Goal: Transaction & Acquisition: Subscribe to service/newsletter

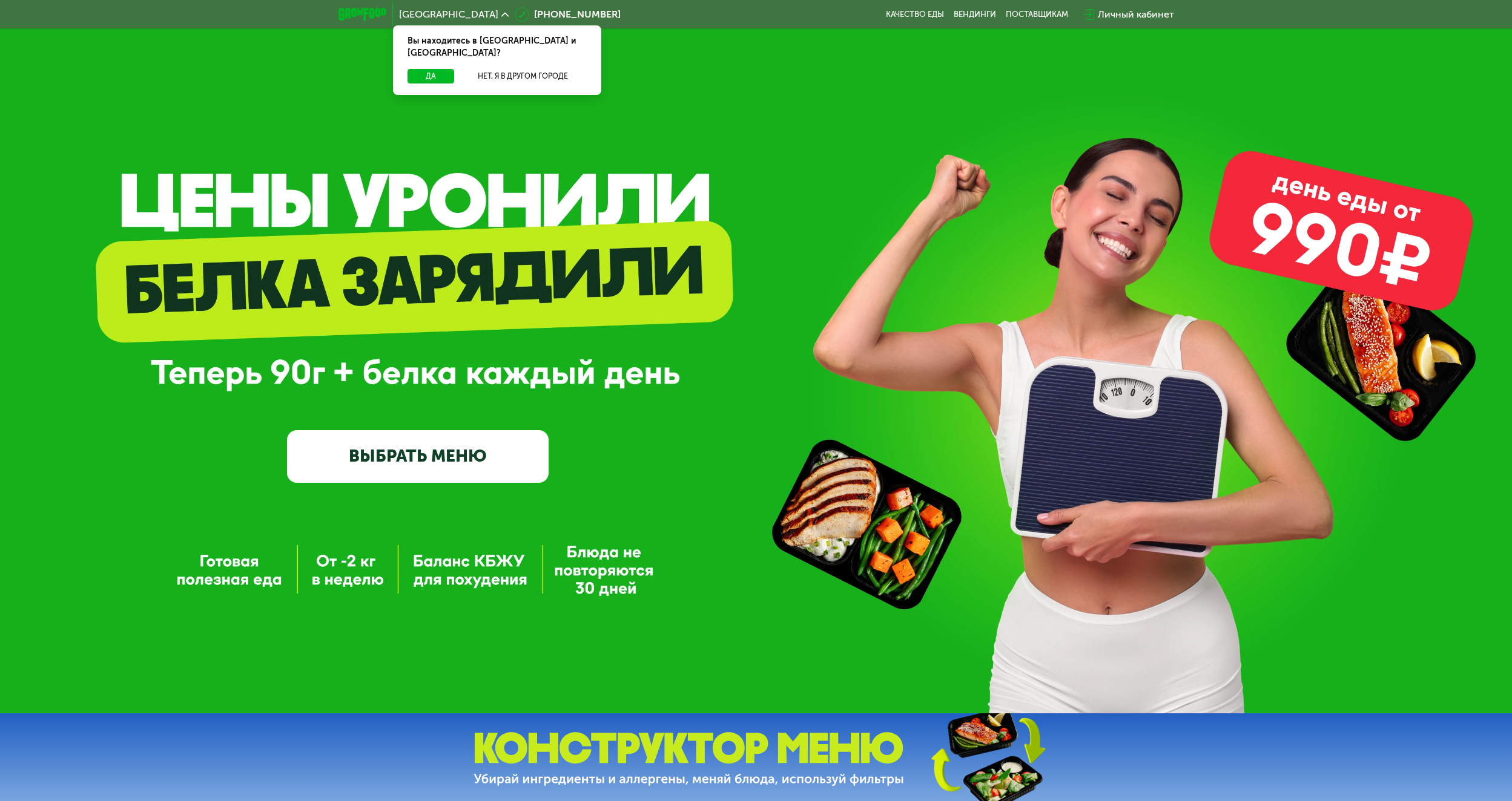
click at [472, 474] on link "ВЫБРАТЬ МЕНЮ" at bounding box center [418, 456] width 262 height 53
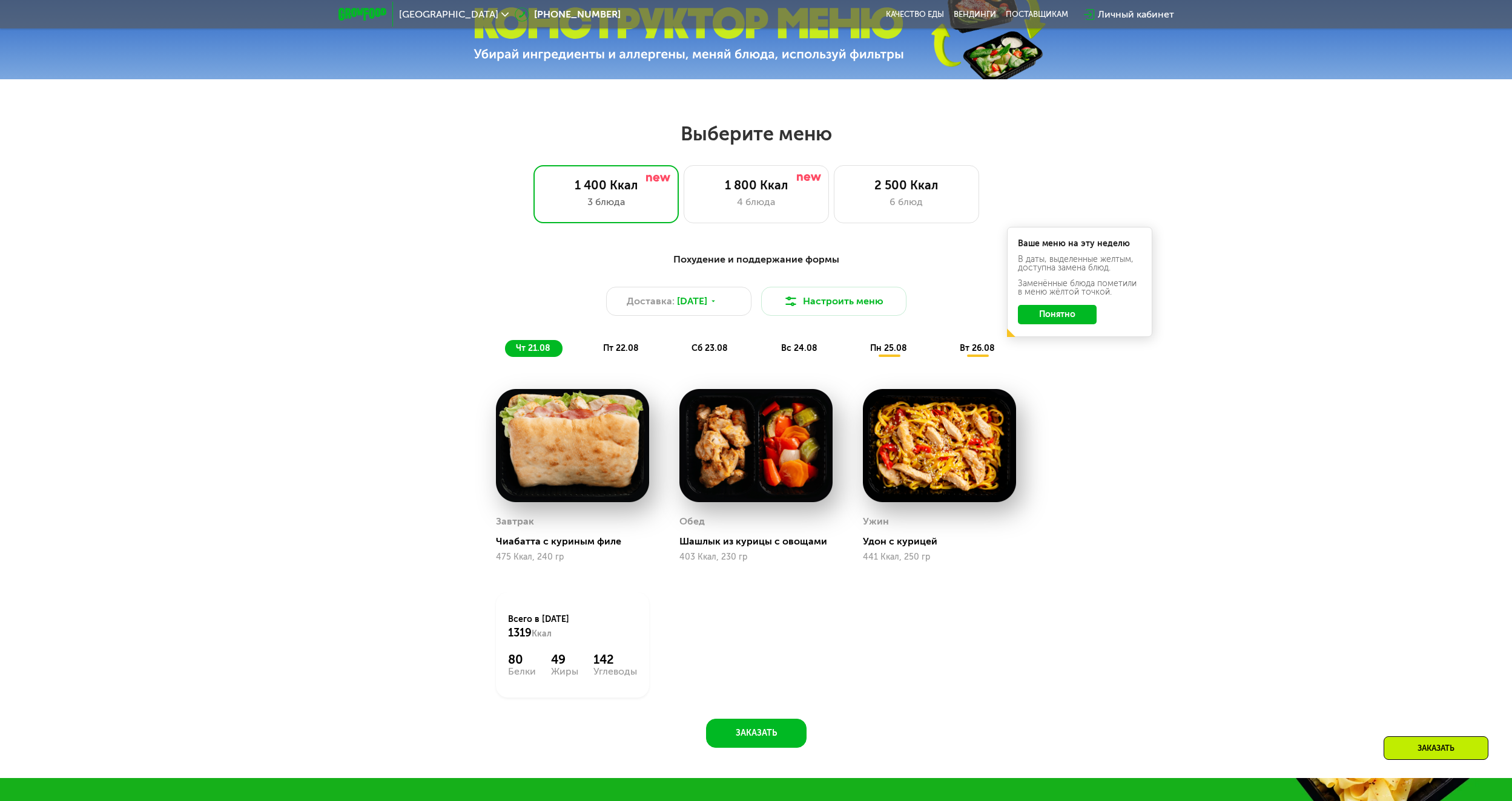
scroll to position [823, 0]
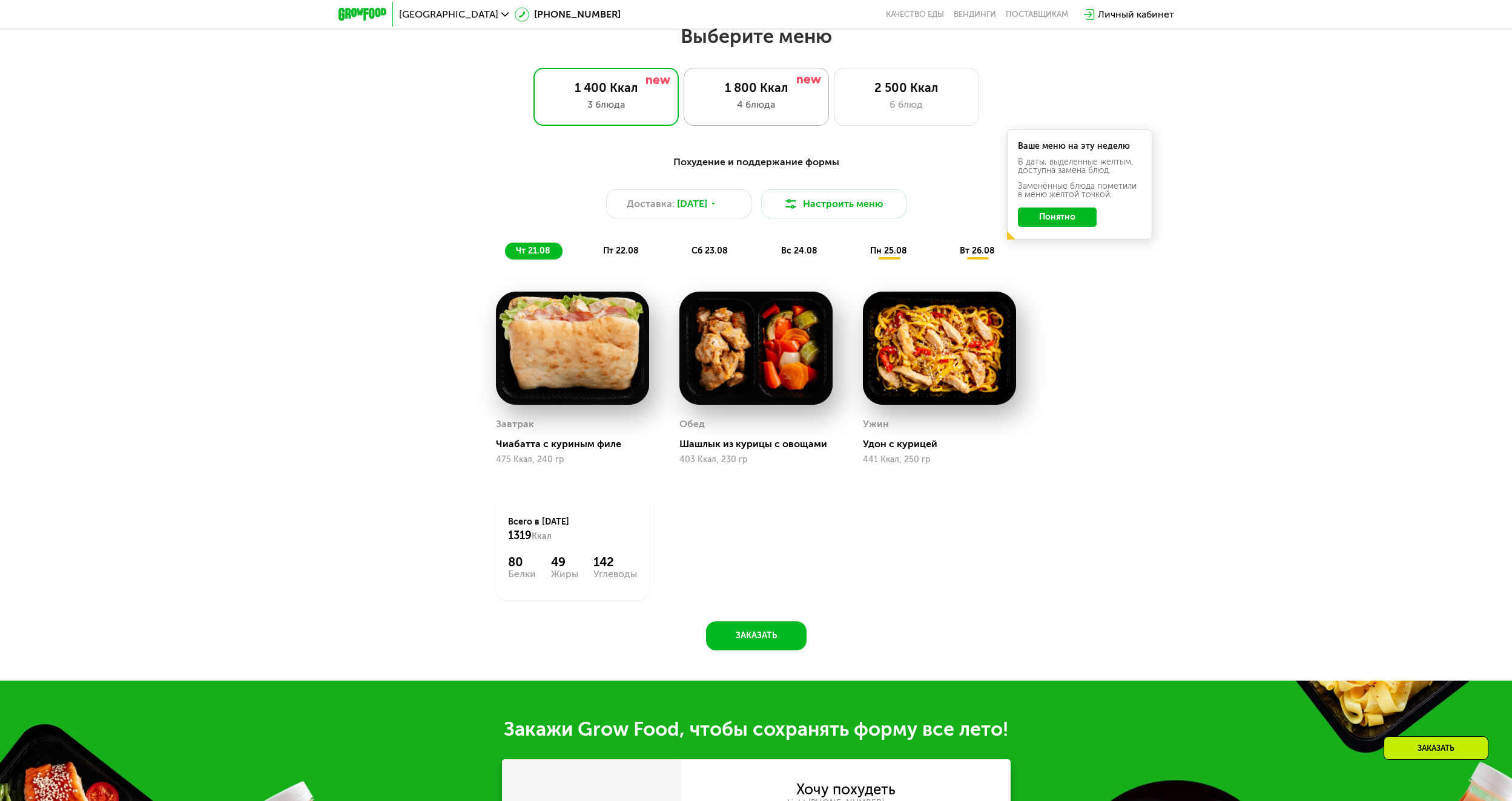
click at [713, 107] on div "4 блюда" at bounding box center [756, 104] width 120 height 14
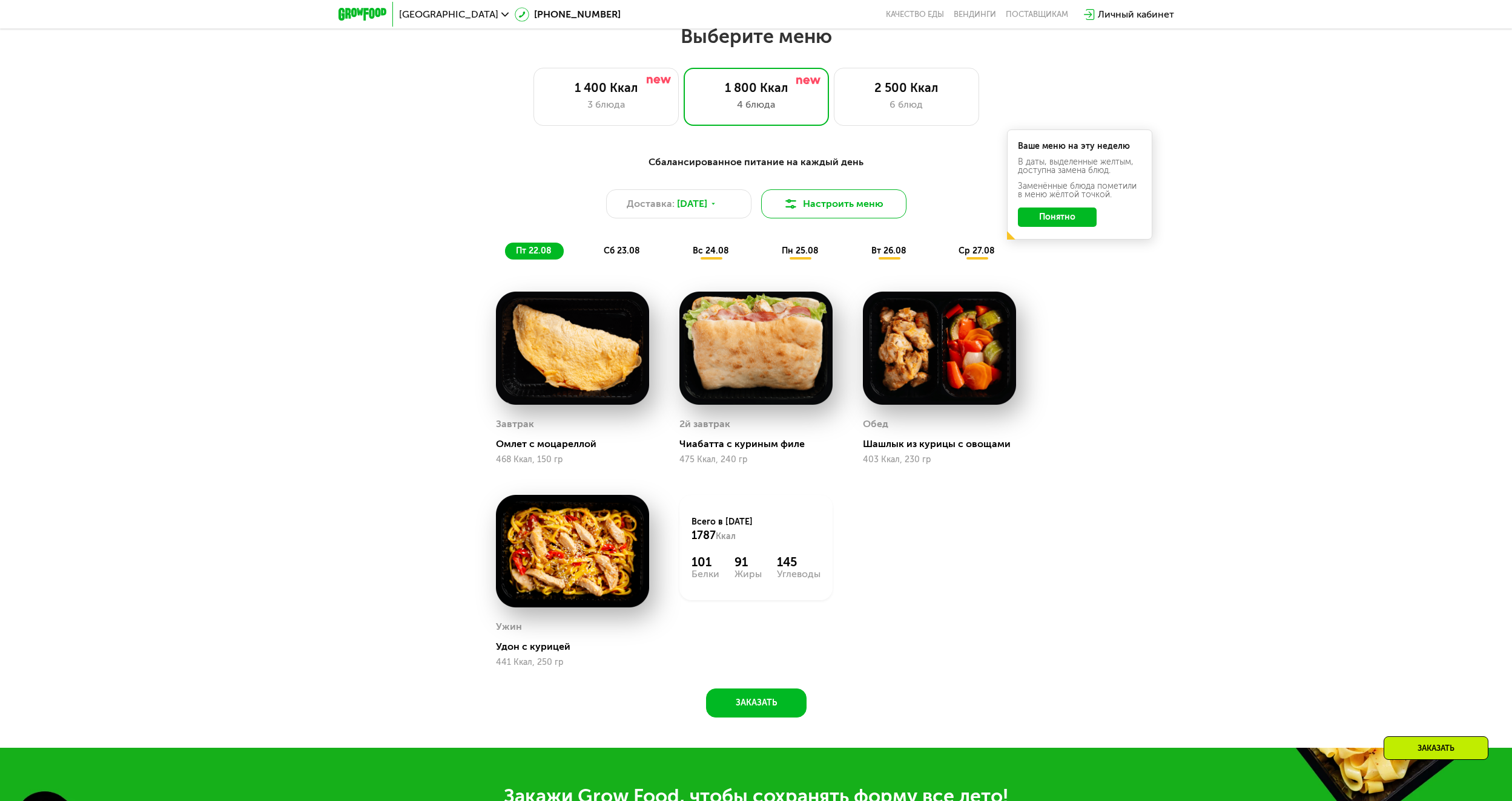
click at [832, 213] on button "Настроить меню" at bounding box center [834, 203] width 145 height 29
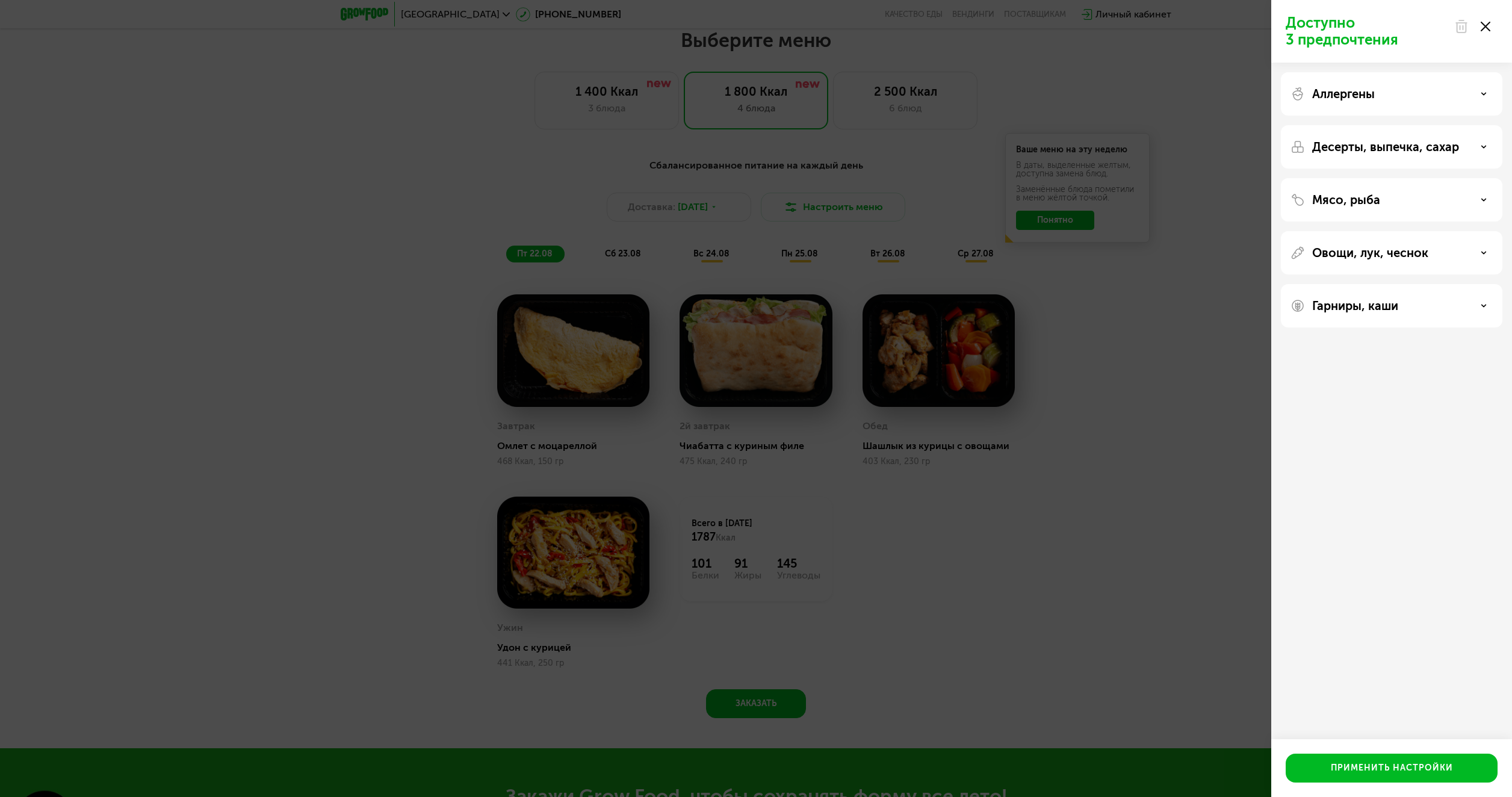
click at [1384, 98] on div "Аллергены" at bounding box center [1392, 94] width 202 height 14
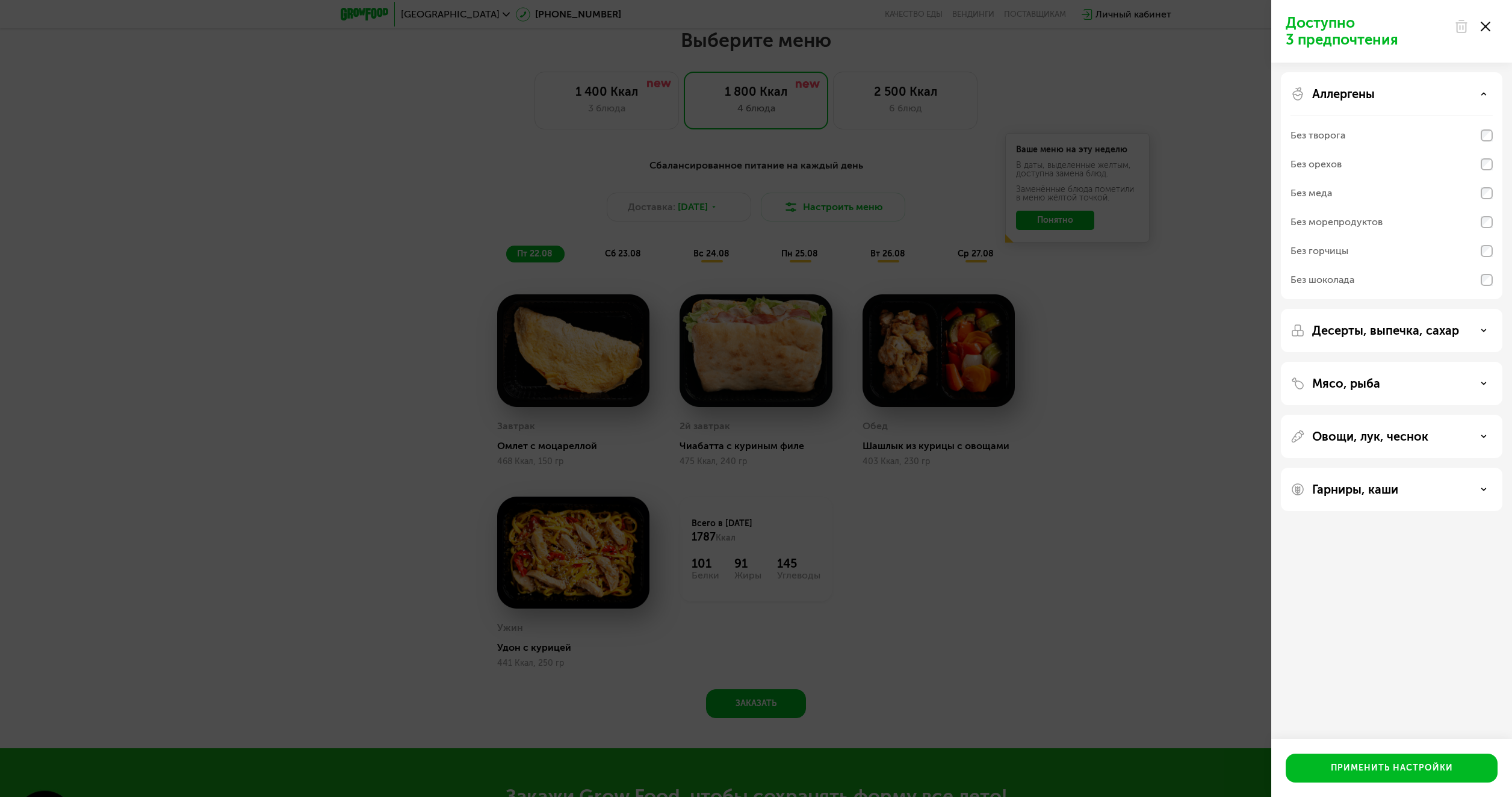
click at [1384, 97] on div "Аллергены" at bounding box center [1392, 94] width 202 height 14
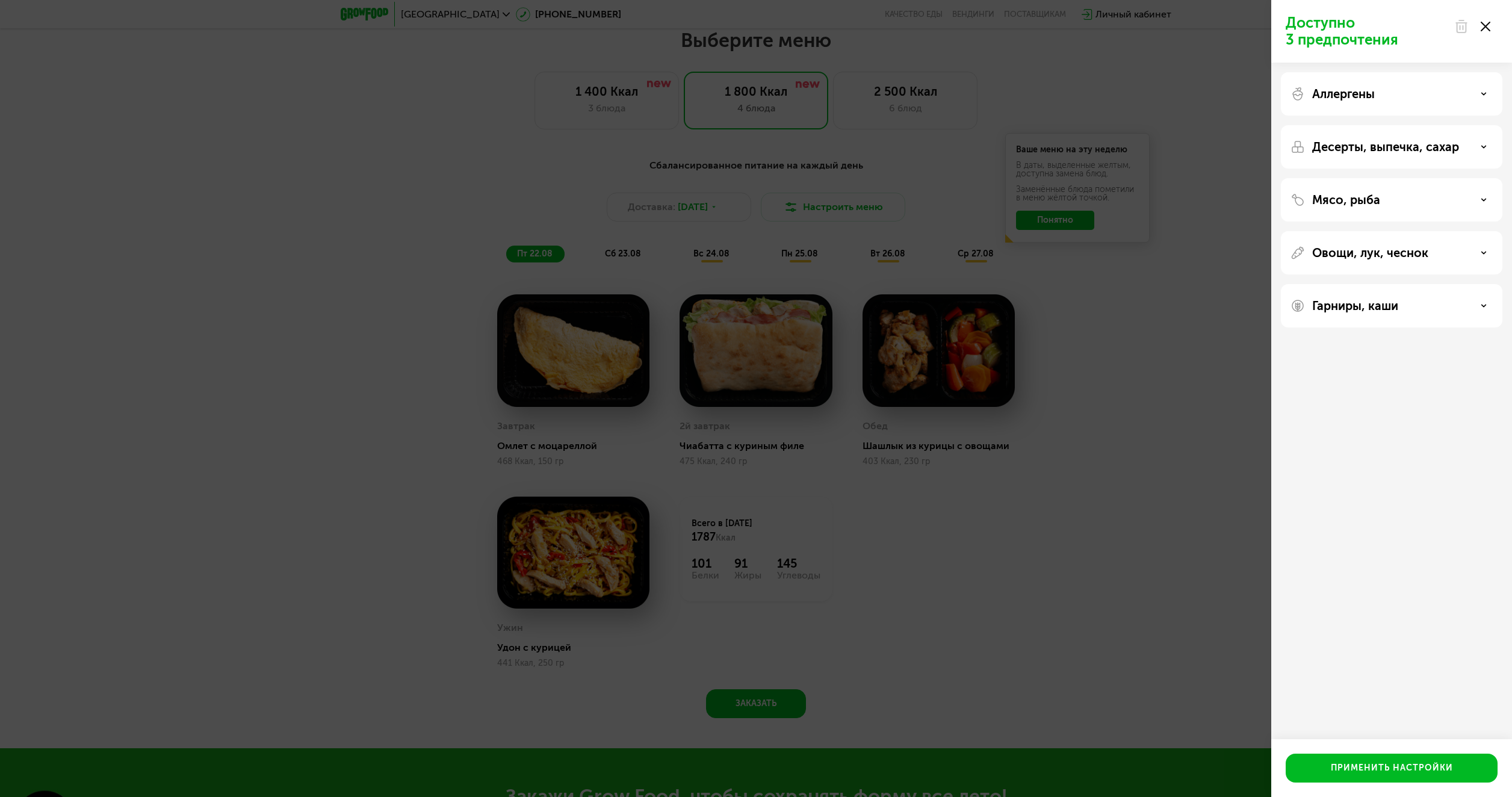
click at [1439, 178] on div "Десерты, выпечка, сахар" at bounding box center [1391, 200] width 221 height 43
click at [1446, 150] on p "Десерты, выпечка, сахар" at bounding box center [1385, 146] width 147 height 14
click at [1447, 149] on p "Десерты, выпечка, сахар" at bounding box center [1385, 146] width 147 height 14
click at [1229, 144] on div "Доступно 3 предпочтения Аллергены Десерты, выпечка, сахар Мясо, рыба Овощи, лук…" at bounding box center [756, 398] width 1512 height 797
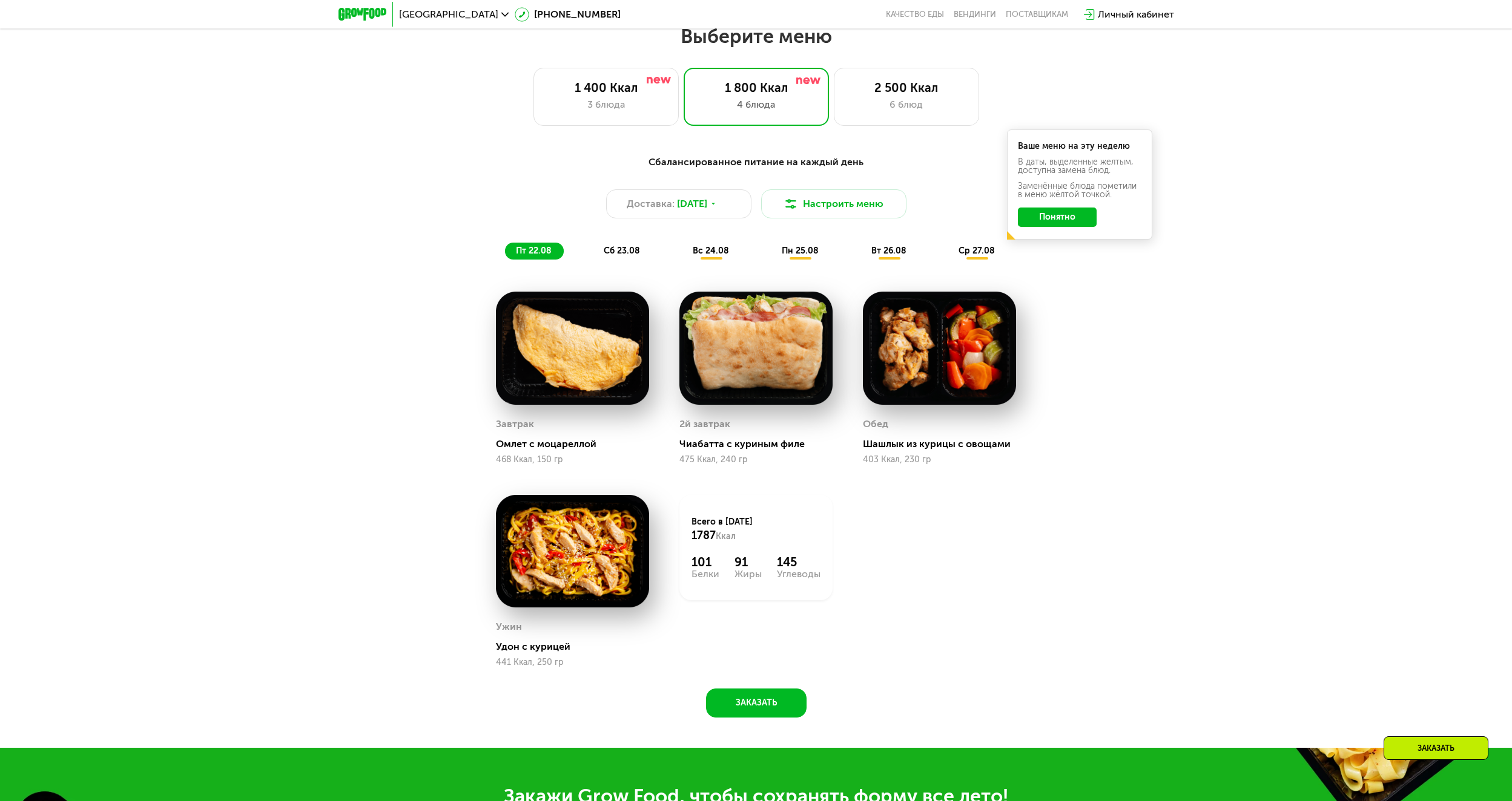
click at [1064, 223] on button "Понятно" at bounding box center [1057, 217] width 78 height 19
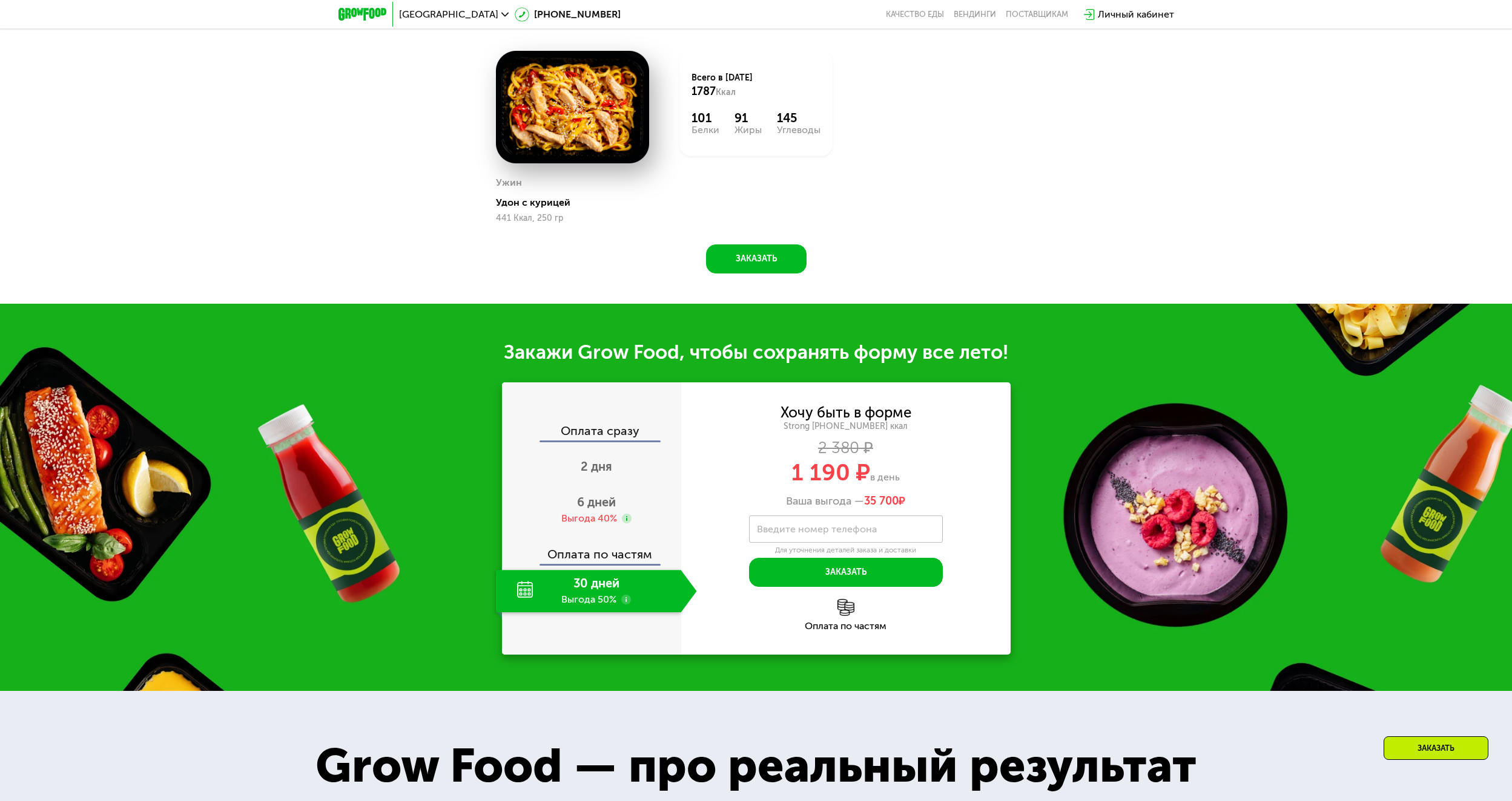
scroll to position [1367, 0]
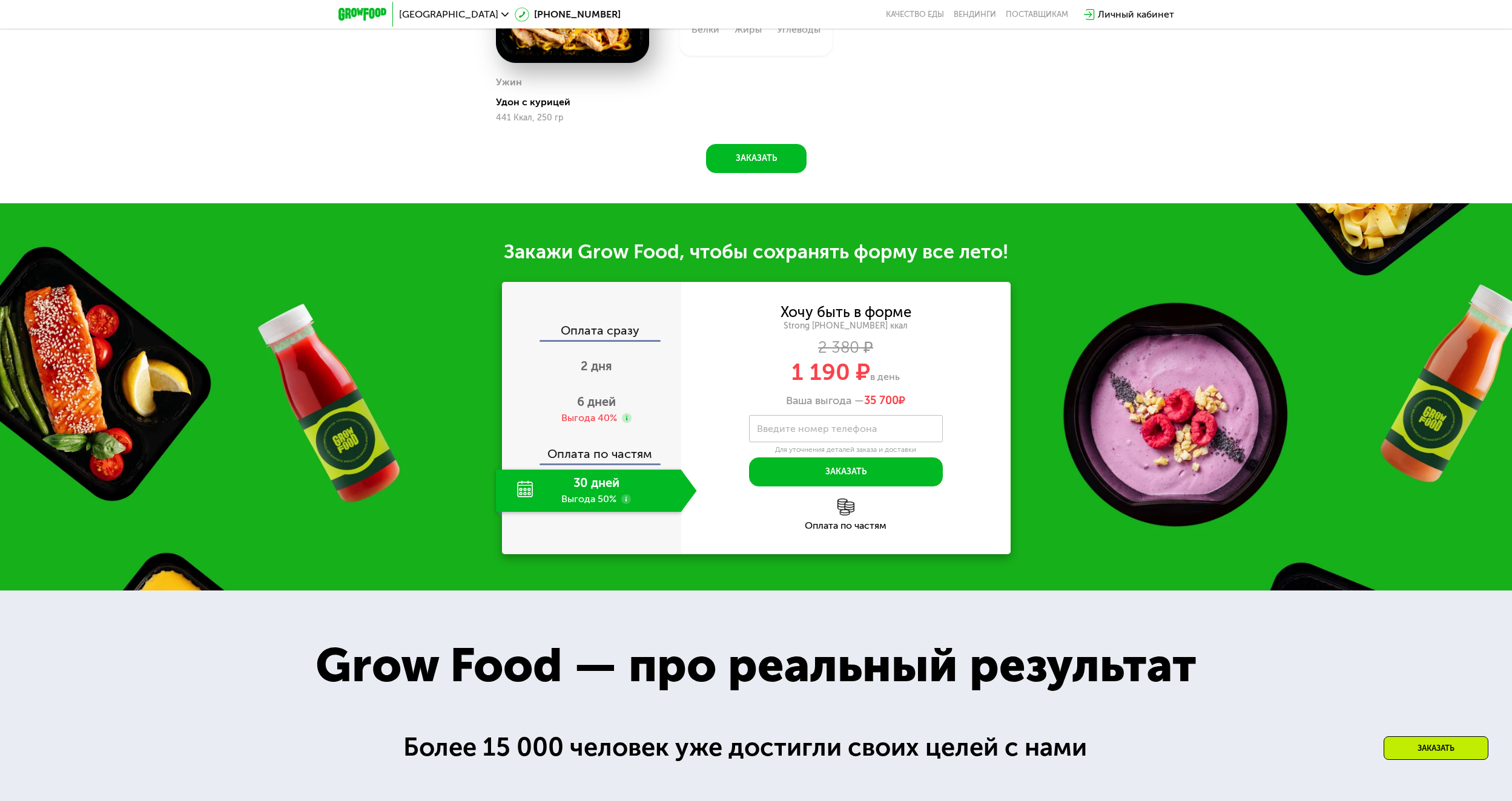
click at [600, 503] on div "30 дней Выгода 50%" at bounding box center [589, 490] width 185 height 43
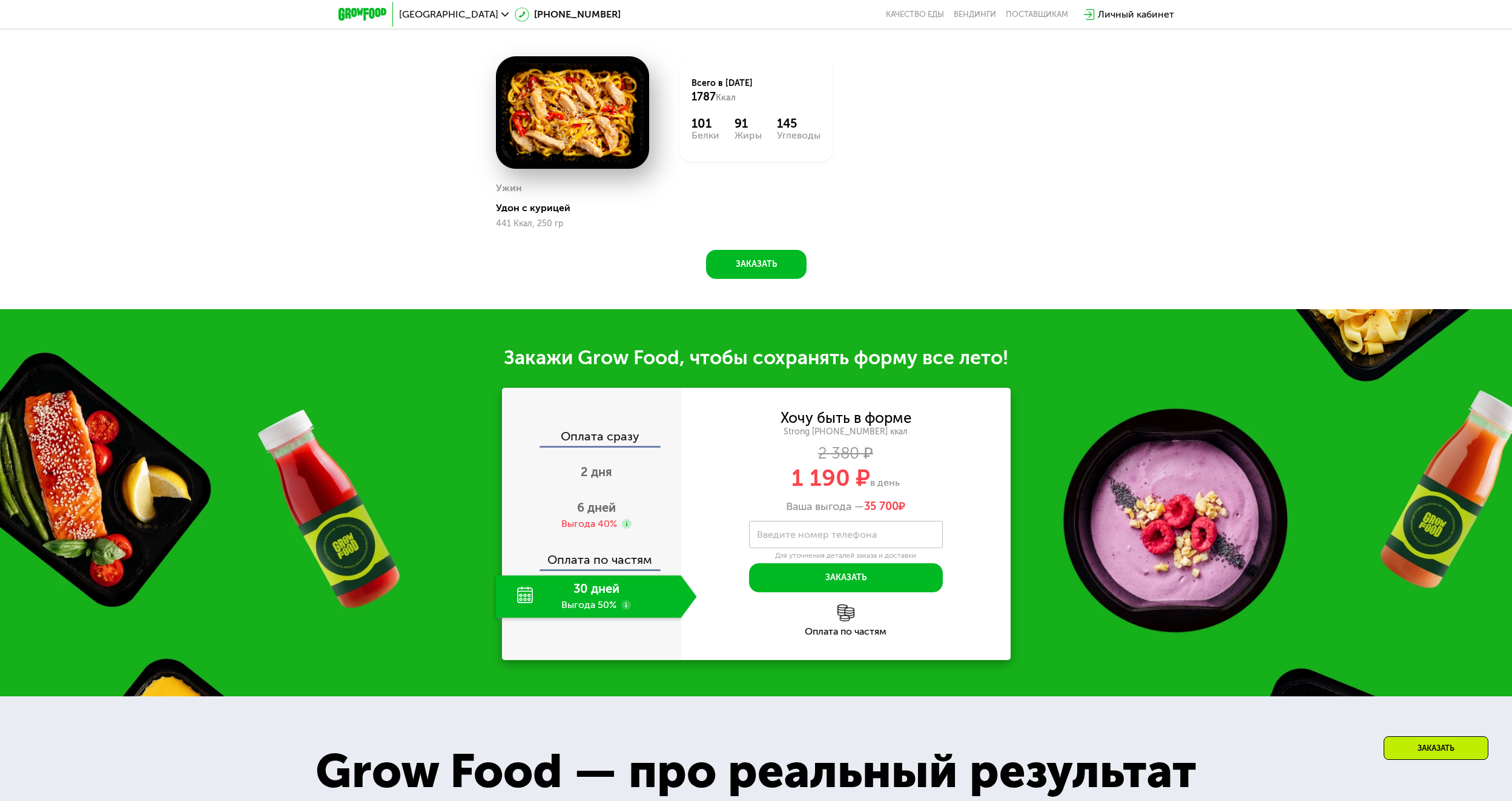
scroll to position [1307, 0]
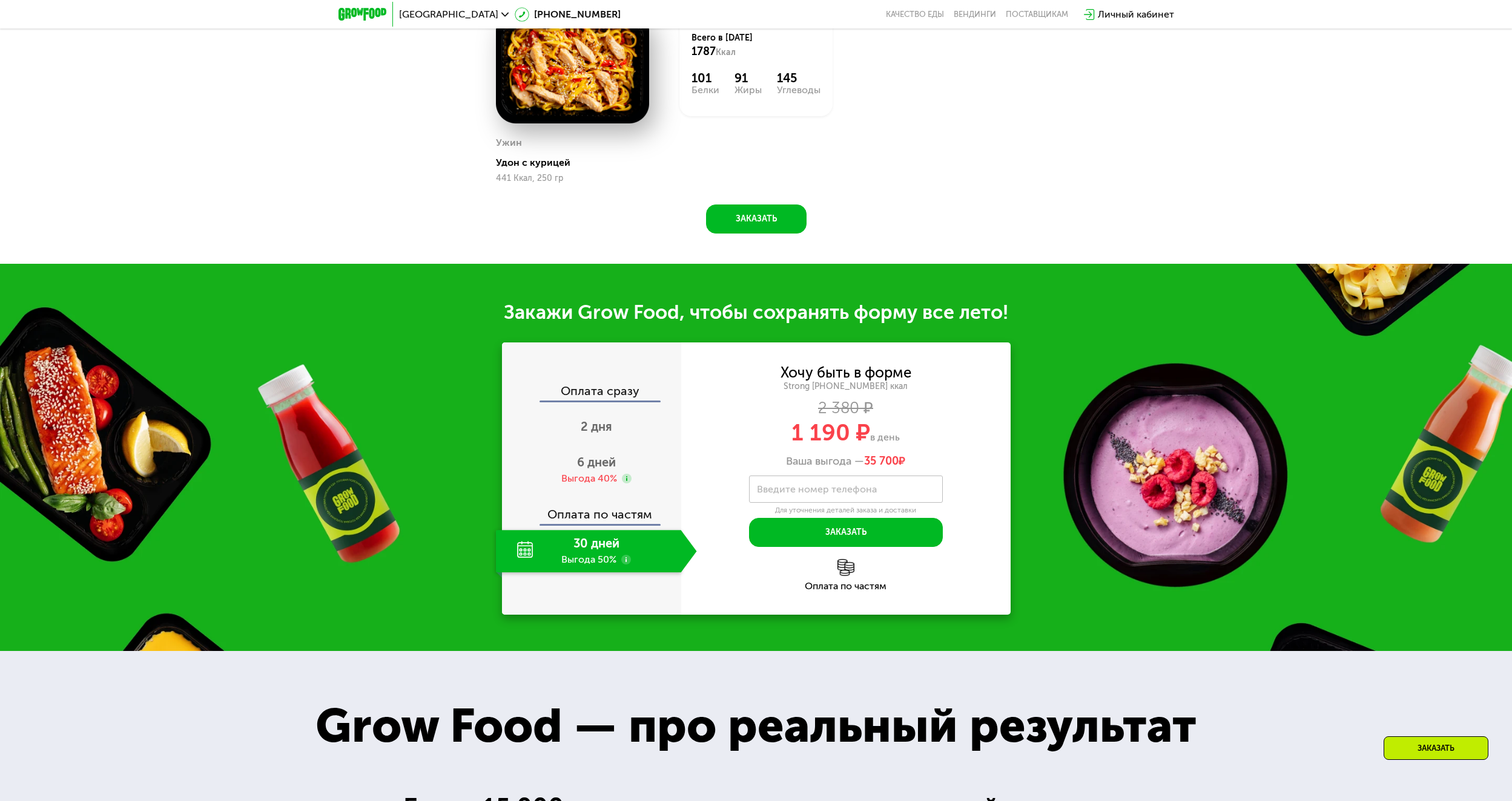
click at [591, 396] on div "Оплата сразу" at bounding box center [591, 393] width 178 height 16
click at [595, 524] on div "Оплата по частям" at bounding box center [591, 509] width 178 height 28
click at [625, 564] on use at bounding box center [626, 560] width 10 height 10
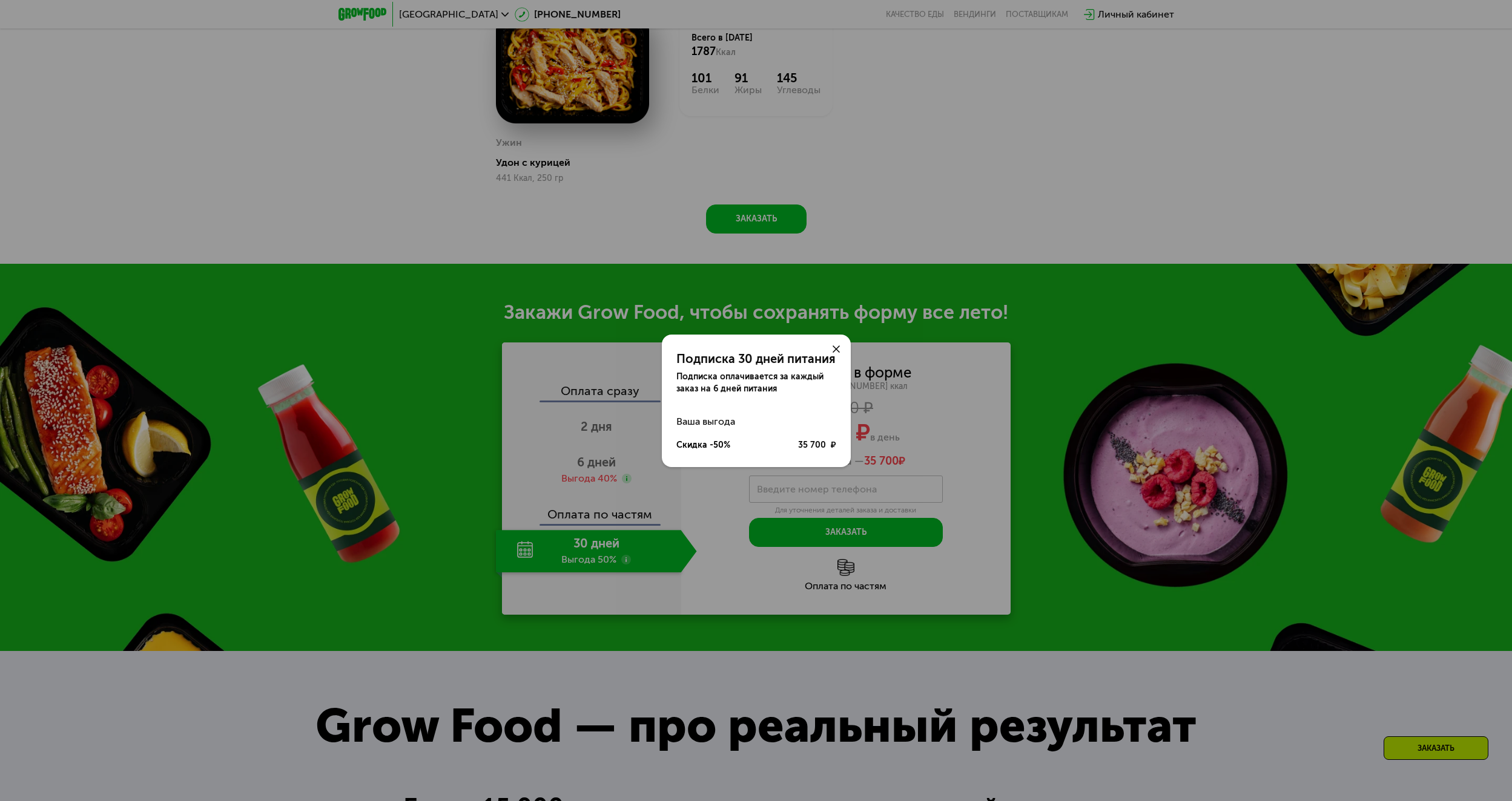
click at [677, 611] on div "Подписка 30 дней питания Подписка оплачивается за каждый заказ на 6 дней питани…" at bounding box center [756, 400] width 1512 height 801
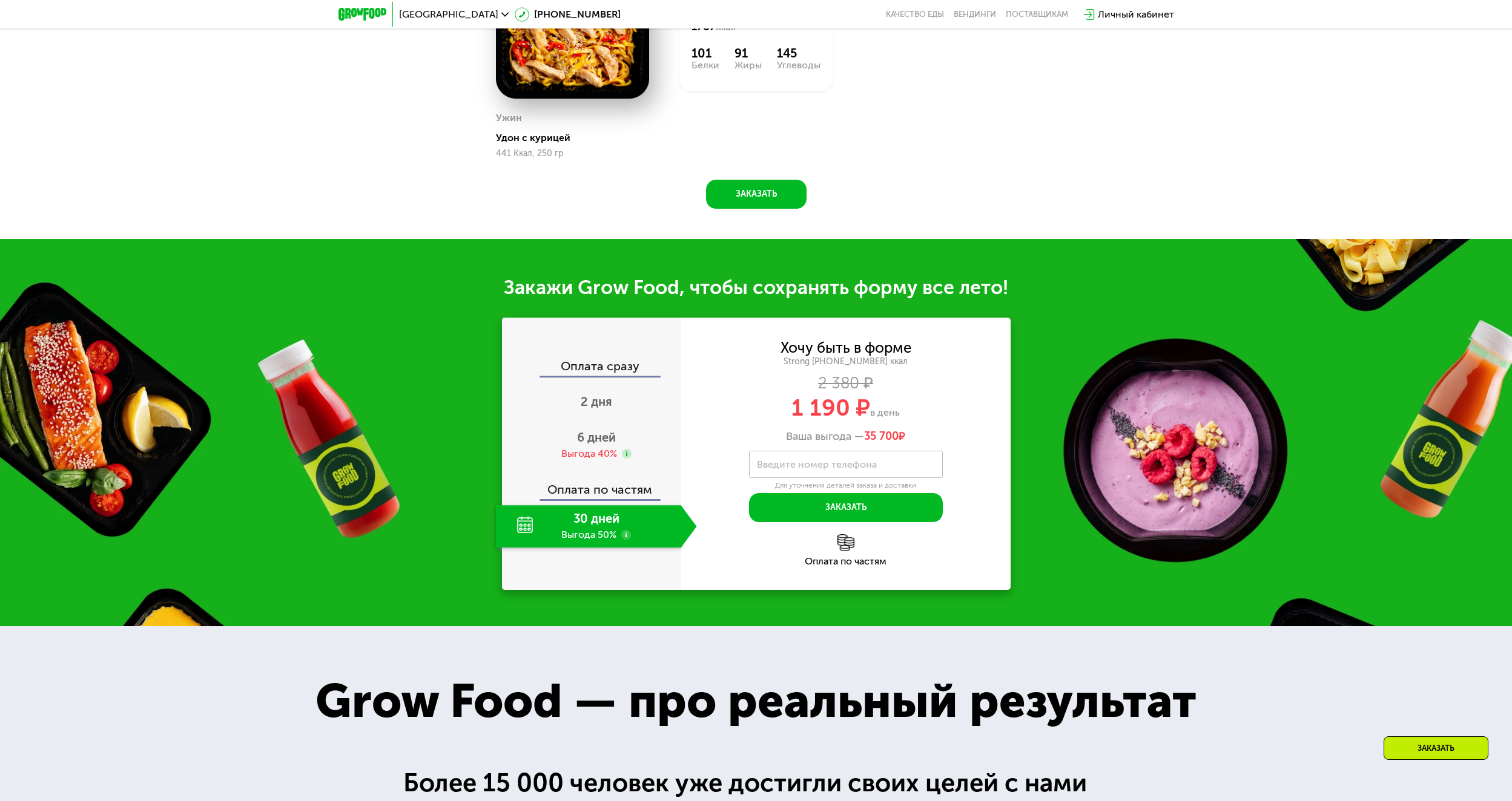
scroll to position [1367, 0]
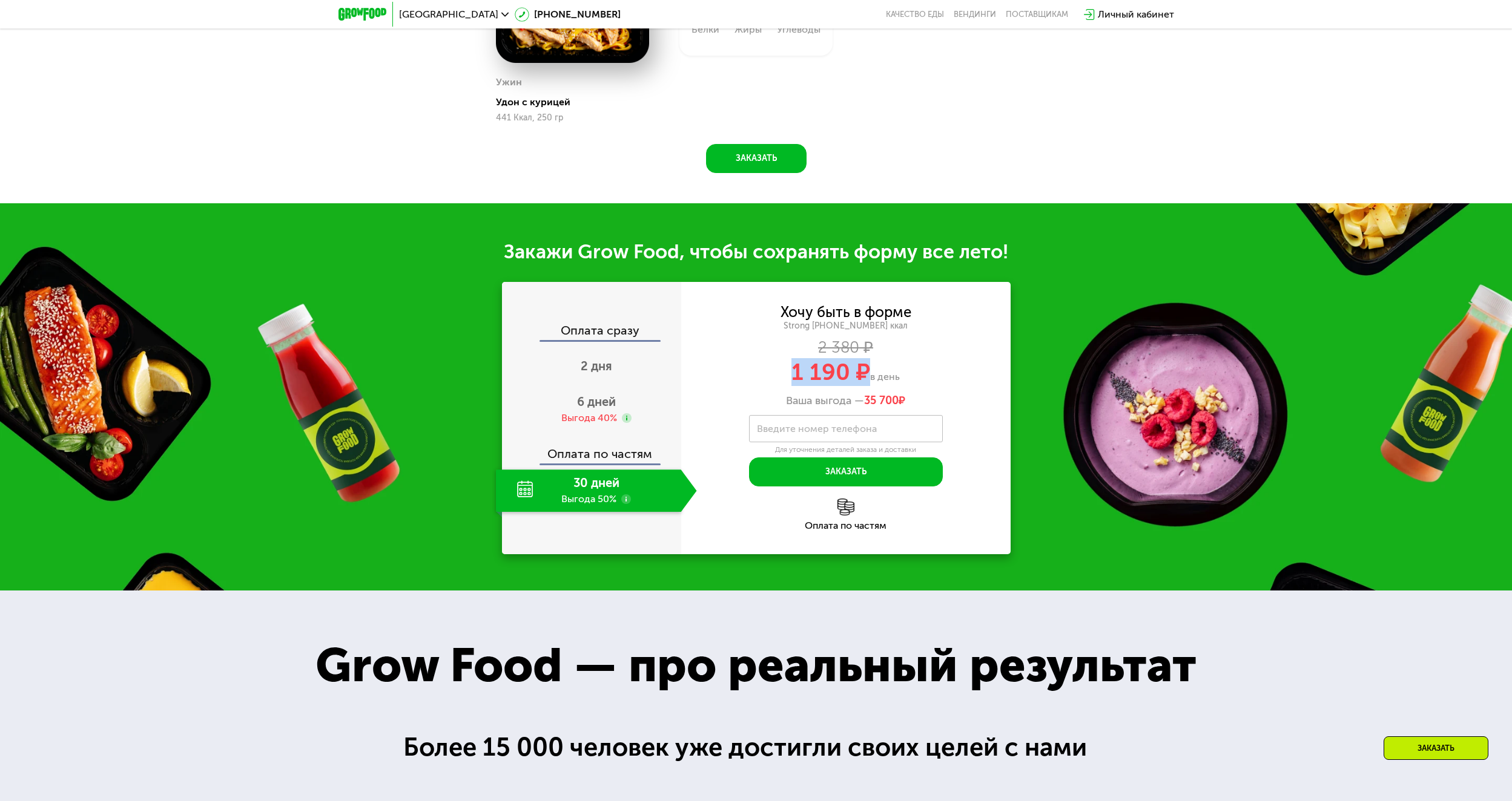
drag, startPoint x: 791, startPoint y: 379, endPoint x: 870, endPoint y: 378, distance: 79.0
click at [870, 378] on div "1 190 ₽ в день" at bounding box center [846, 373] width 329 height 23
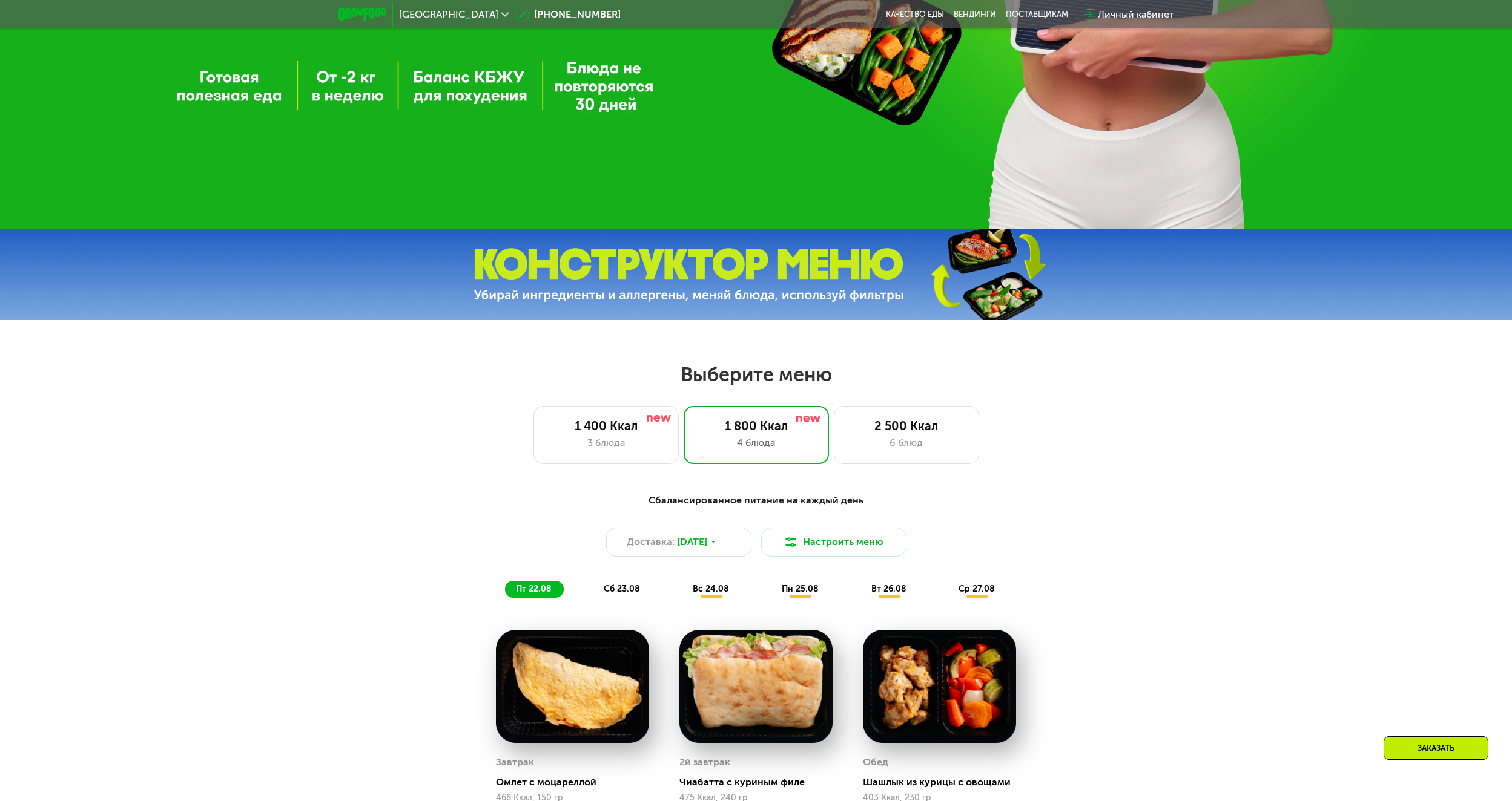
scroll to position [726, 0]
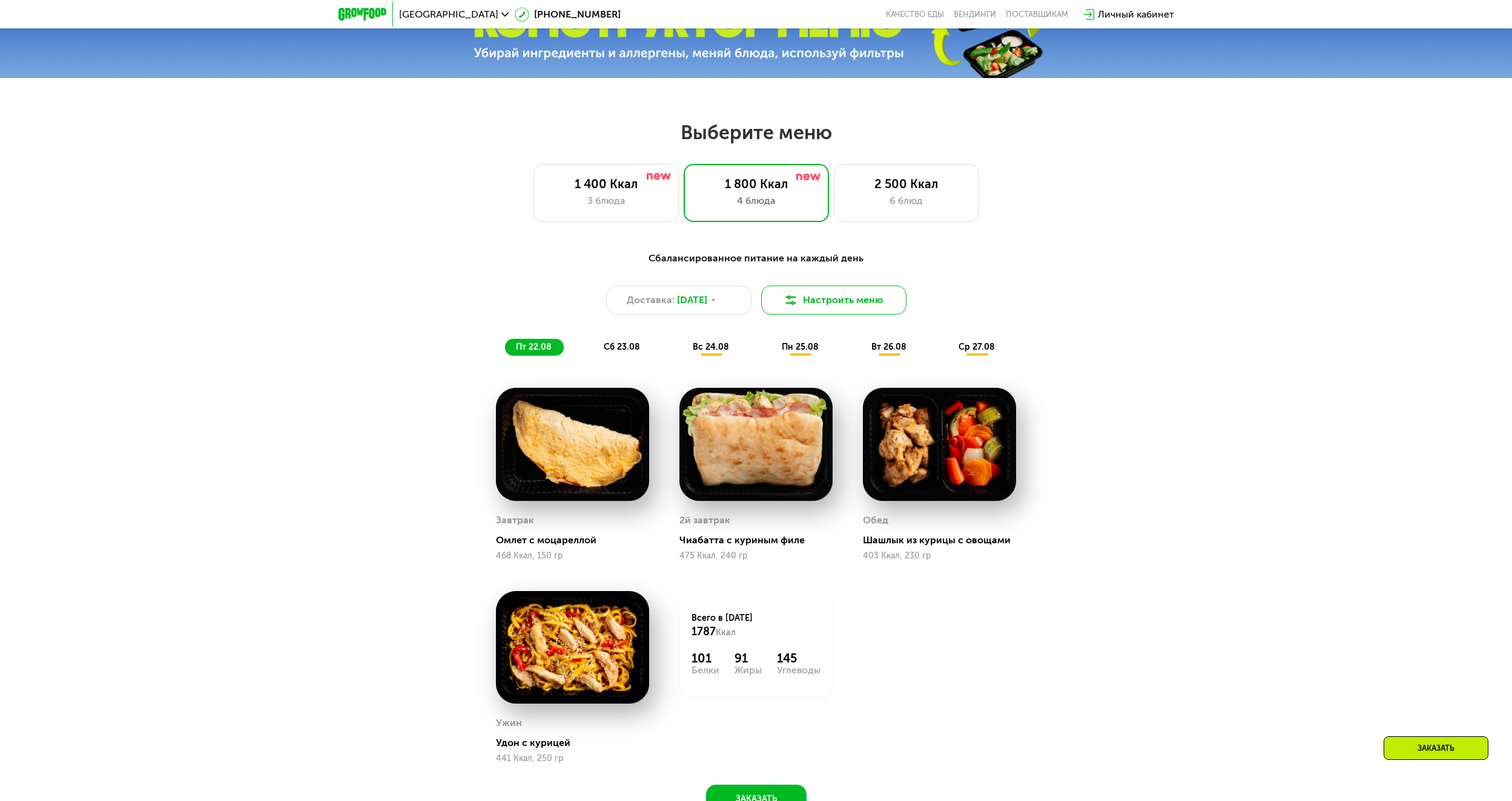
click at [828, 308] on button "Настроить меню" at bounding box center [834, 300] width 145 height 29
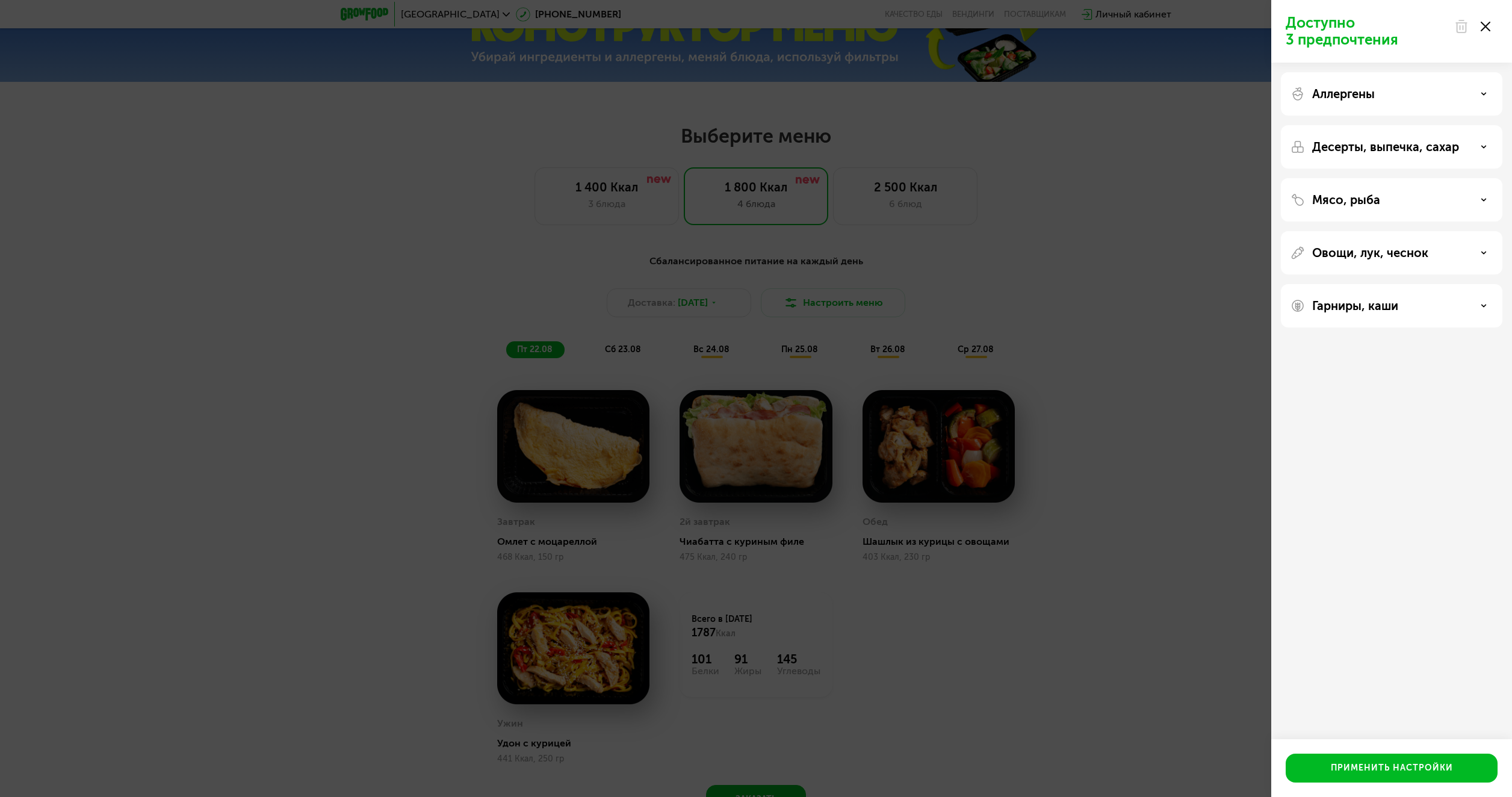
click at [1054, 304] on div "Доступно 3 предпочтения Аллергены Десерты, выпечка, сахар Мясо, рыба Овощи, лук…" at bounding box center [756, 398] width 1512 height 797
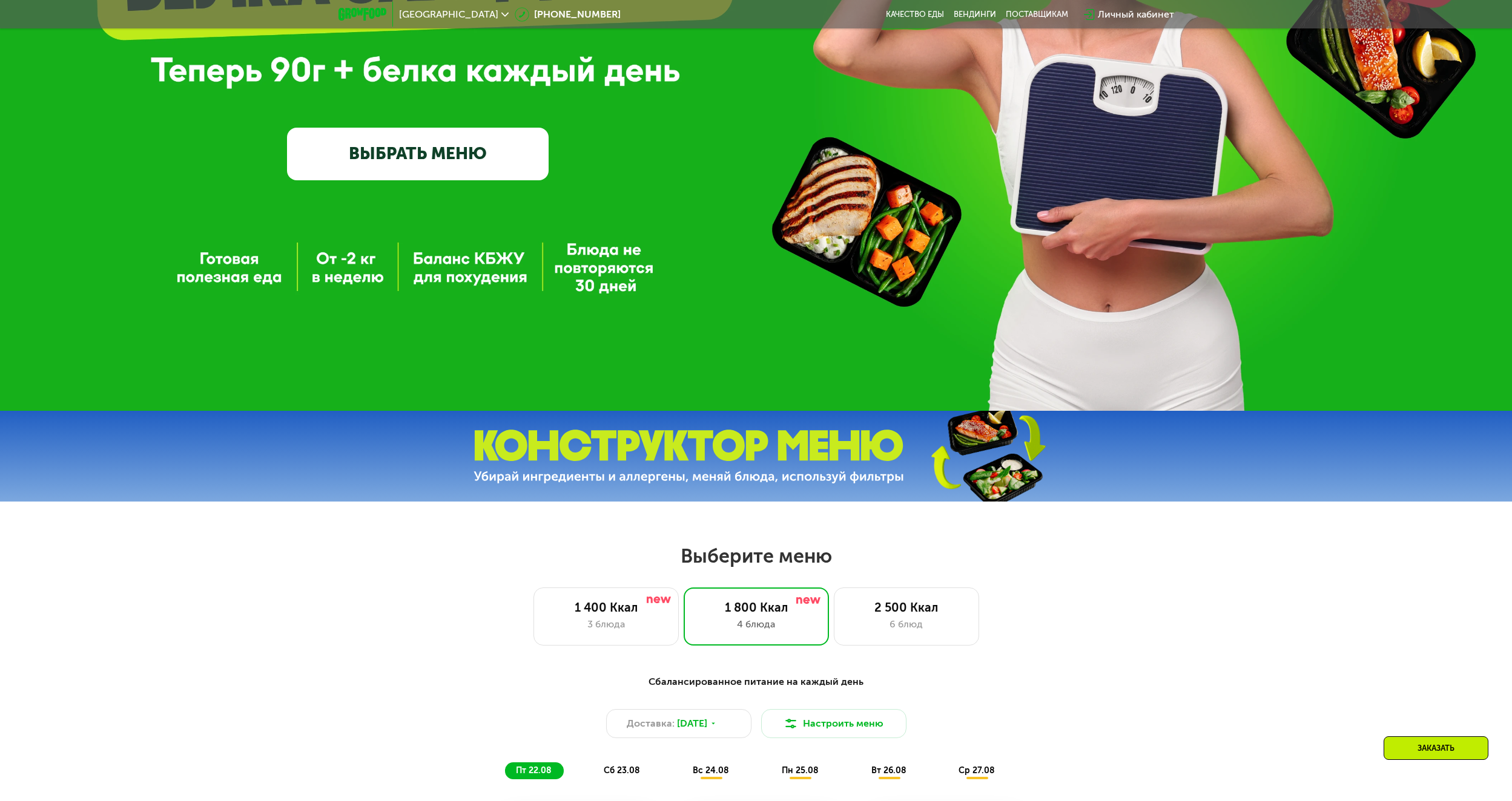
scroll to position [0, 0]
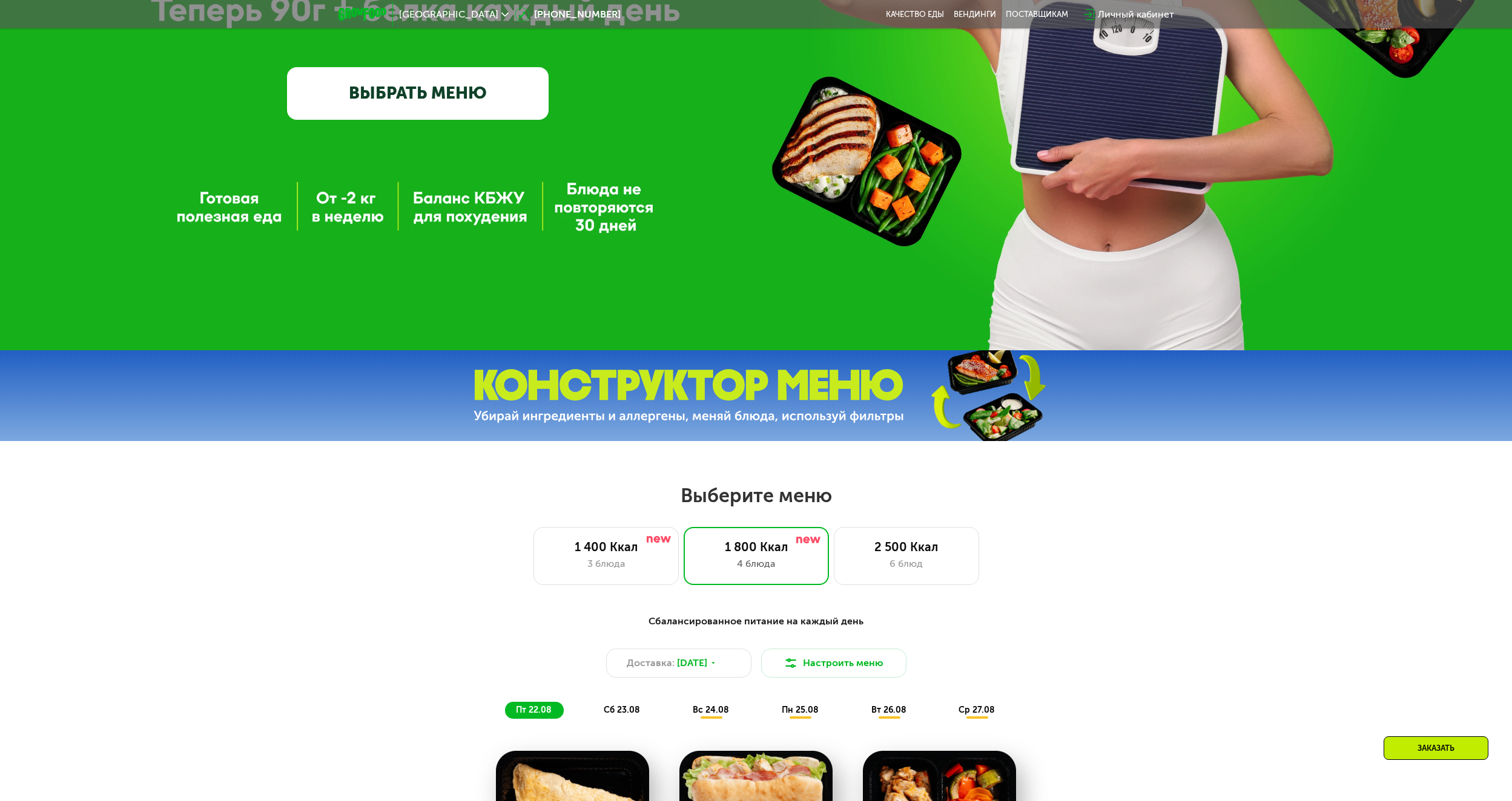
click at [433, 108] on link "ВЫБРАТЬ МЕНЮ" at bounding box center [418, 93] width 262 height 53
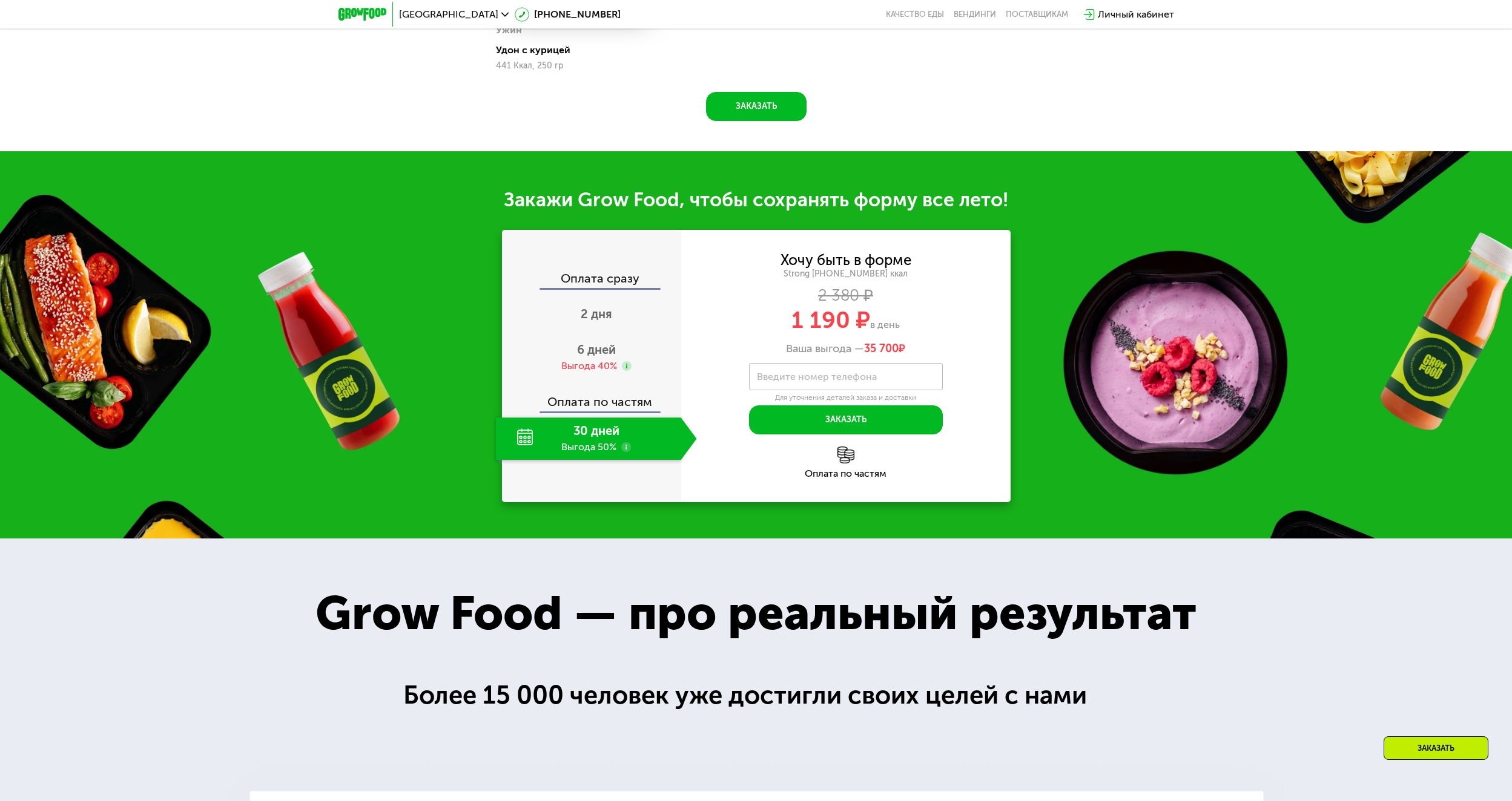
scroll to position [1453, 0]
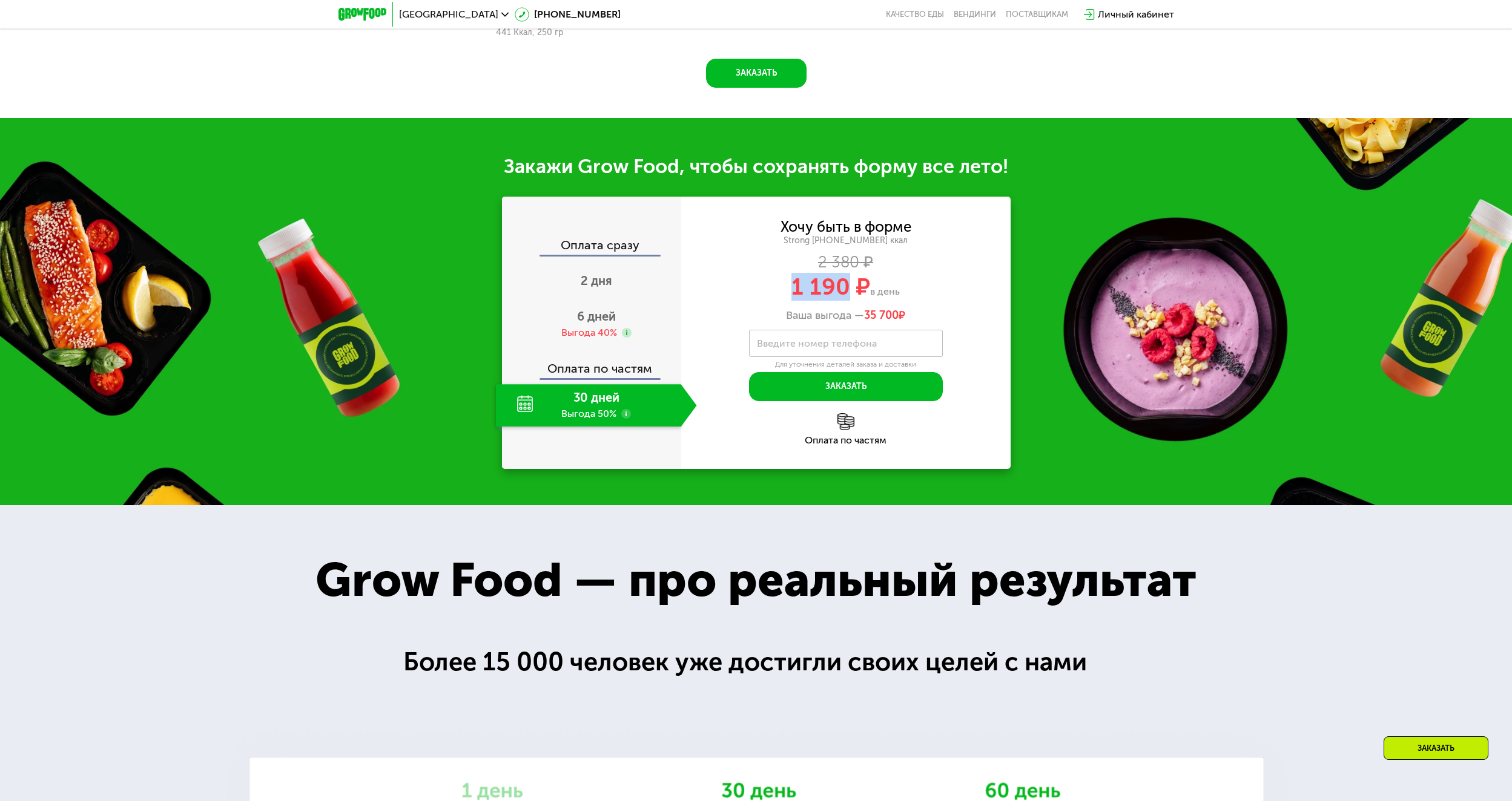
drag, startPoint x: 788, startPoint y: 298, endPoint x: 851, endPoint y: 295, distance: 63.1
click at [851, 295] on div "1 190 ₽ в день" at bounding box center [846, 287] width 329 height 23
click at [934, 298] on div "1 190 ₽ в день" at bounding box center [846, 287] width 329 height 23
click at [628, 417] on use at bounding box center [626, 414] width 10 height 10
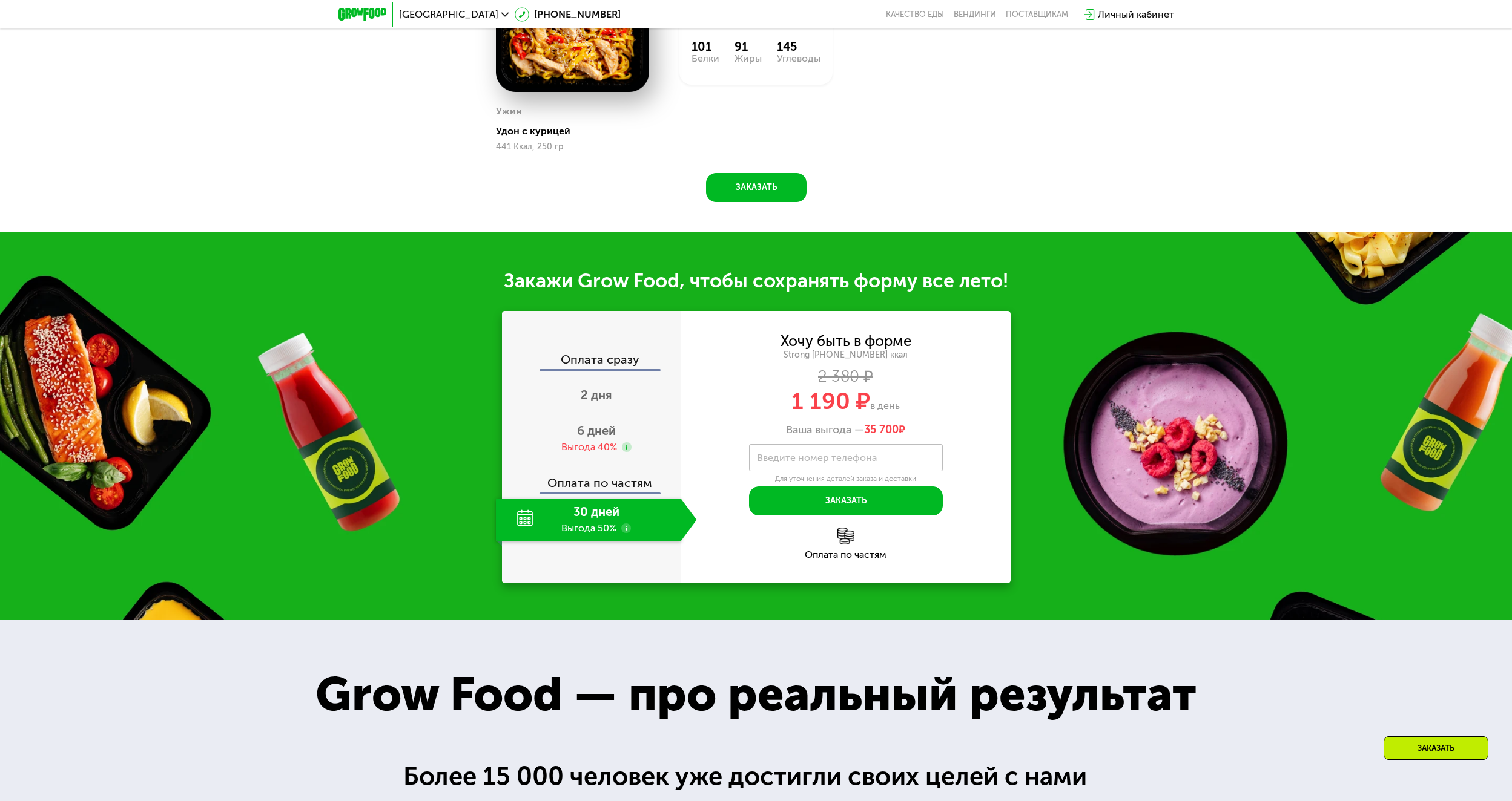
scroll to position [1331, 0]
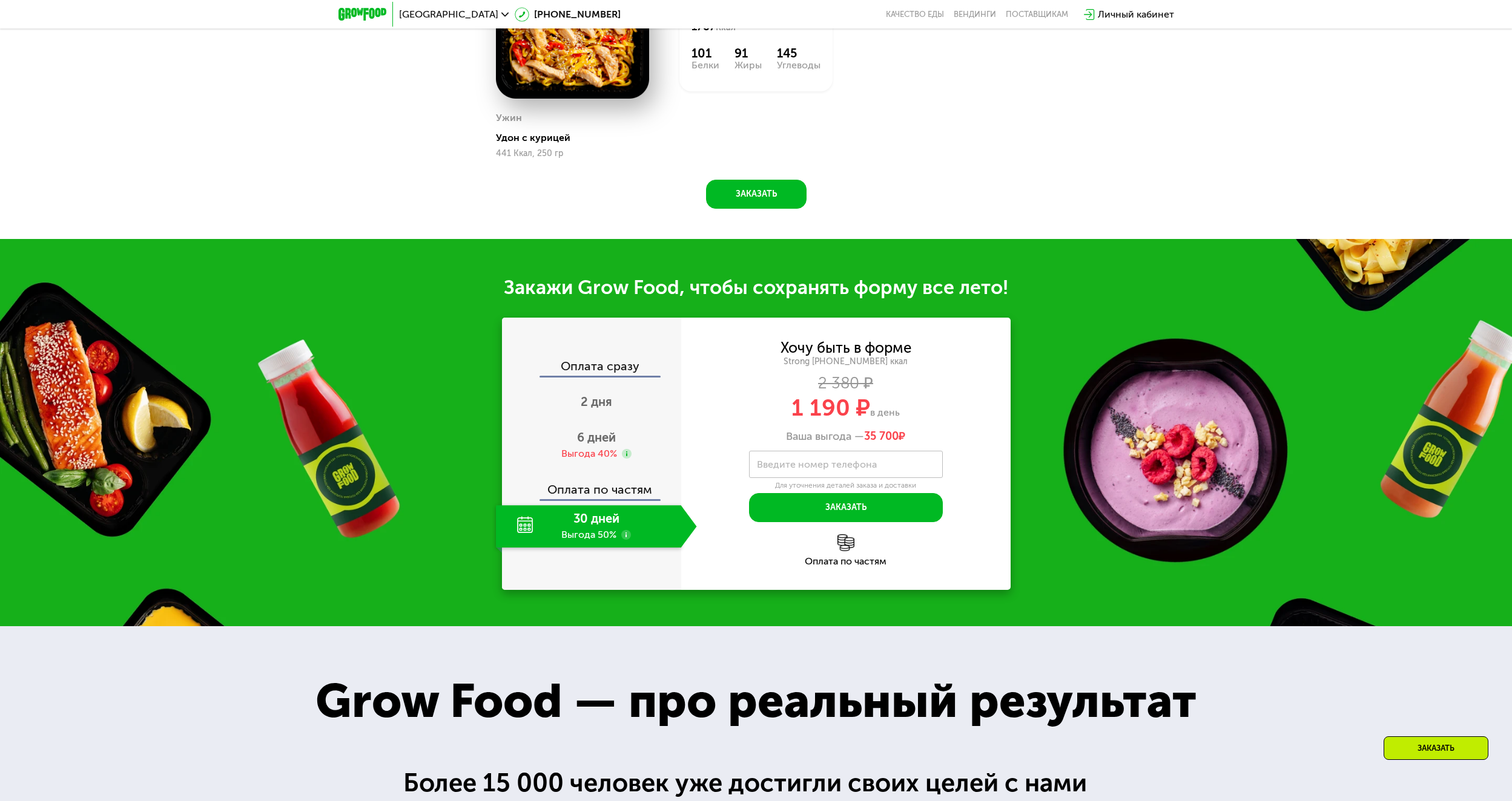
click at [625, 538] on use at bounding box center [626, 535] width 10 height 10
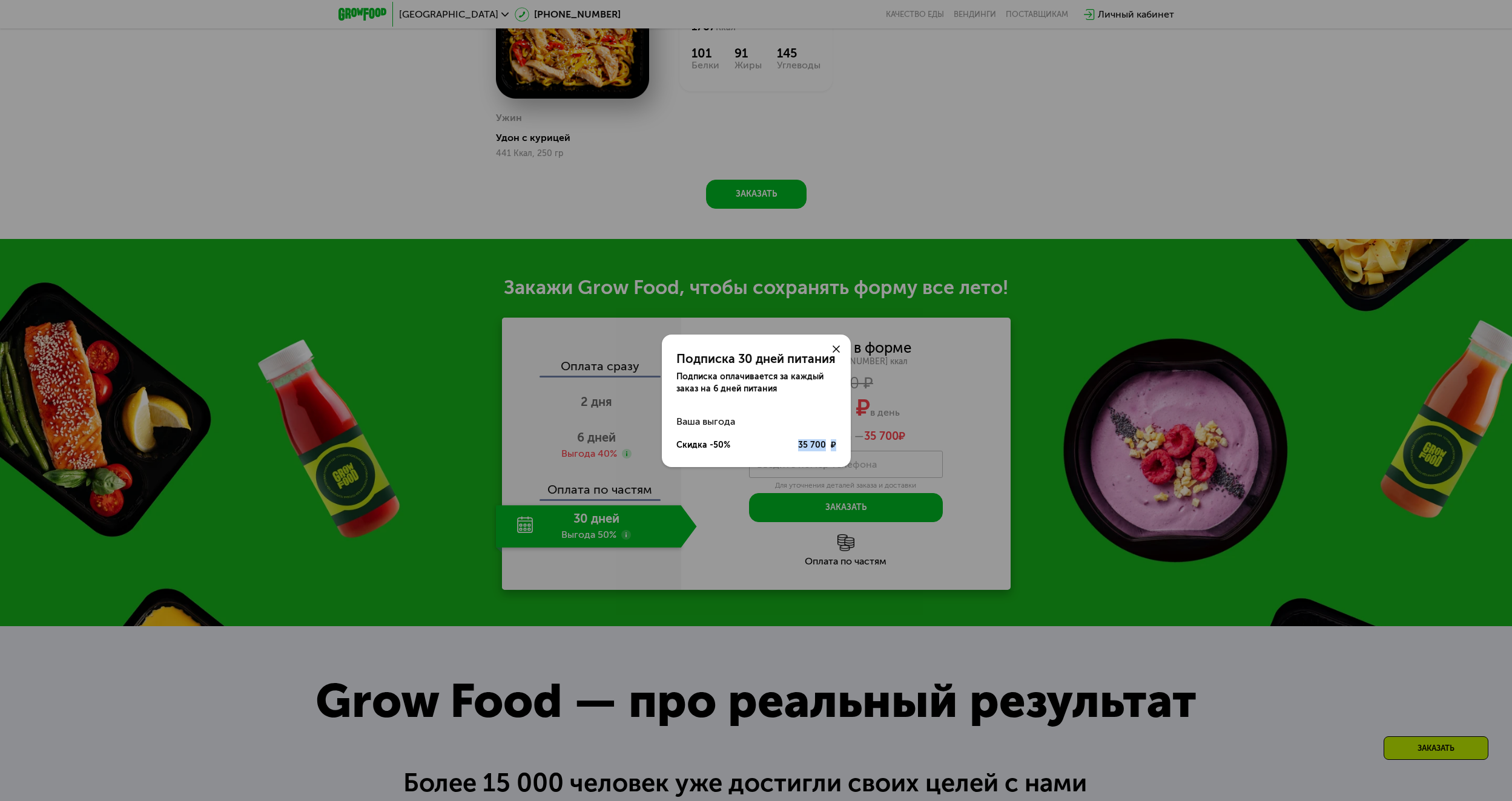
drag, startPoint x: 812, startPoint y: 444, endPoint x: 851, endPoint y: 443, distance: 39.0
click at [851, 443] on div "Подписка 30 дней питания Подписка оплачивается за каждый заказ на 6 дней питани…" at bounding box center [756, 400] width 1512 height 801
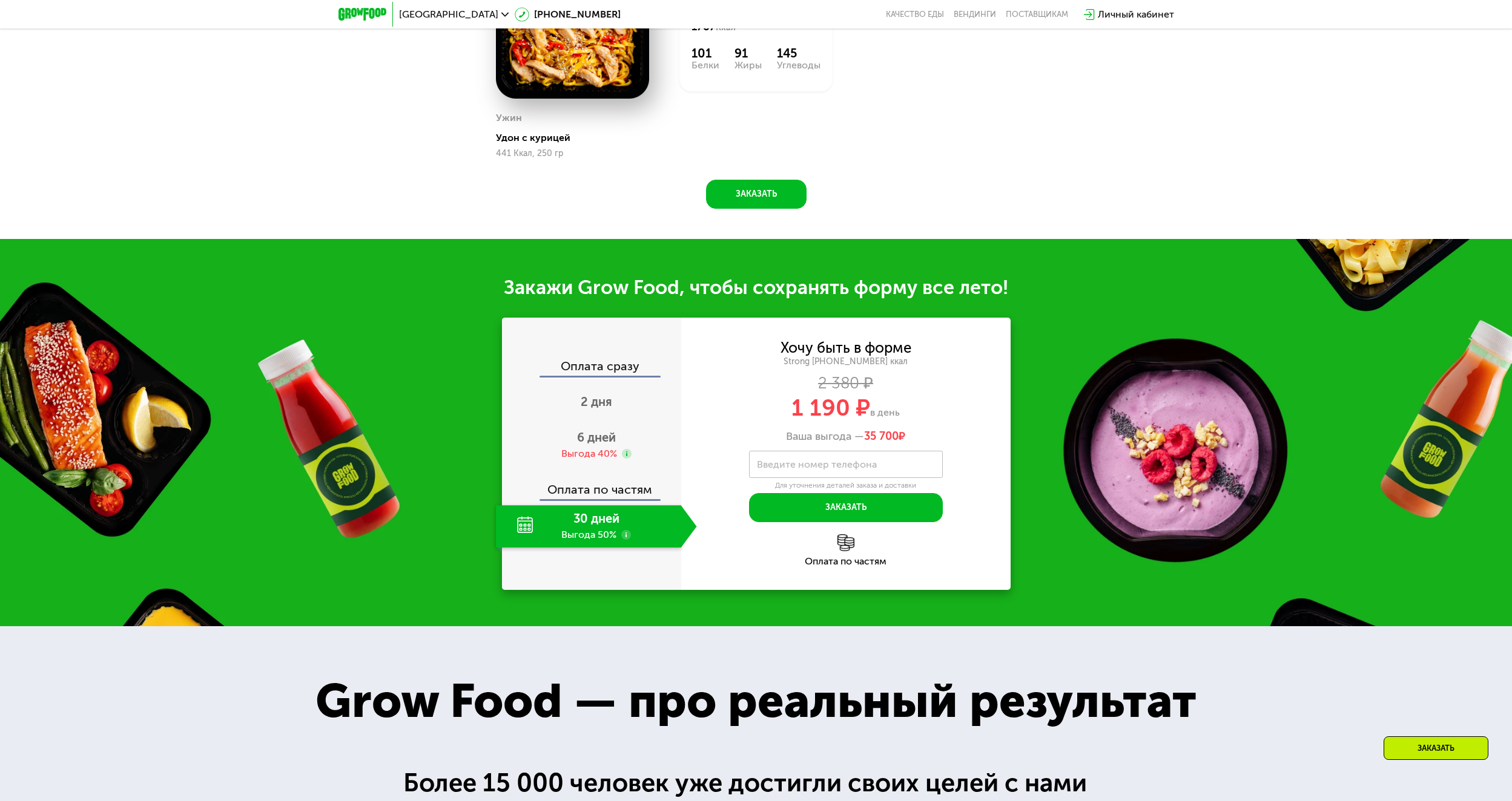
click at [975, 358] on div "Хочу быть в форме Strong [PHONE_NUMBER] ккал 2 380 ₽ 1 190 ₽ в день Ваша выгода…" at bounding box center [846, 393] width 329 height 102
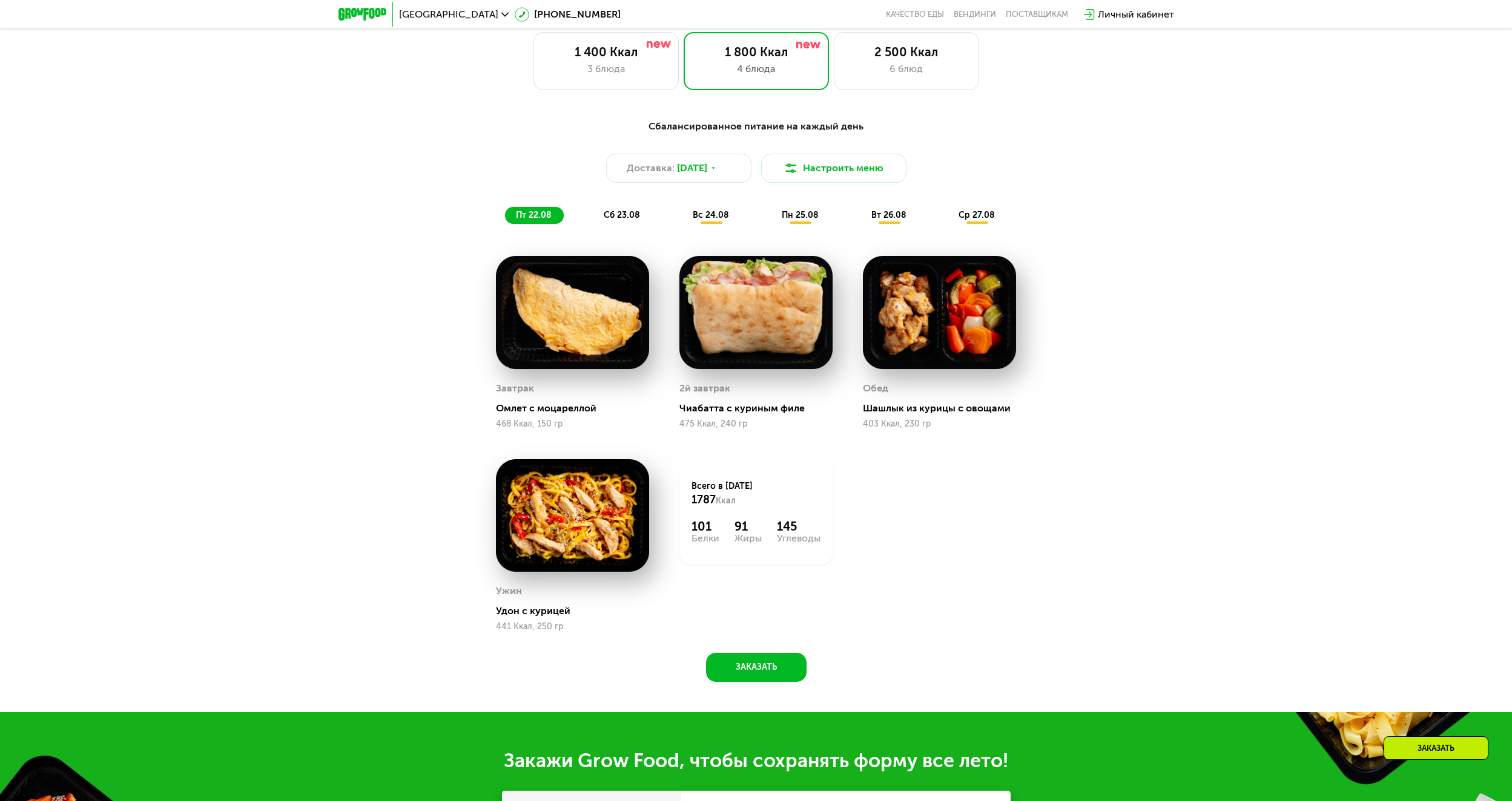
scroll to position [848, 0]
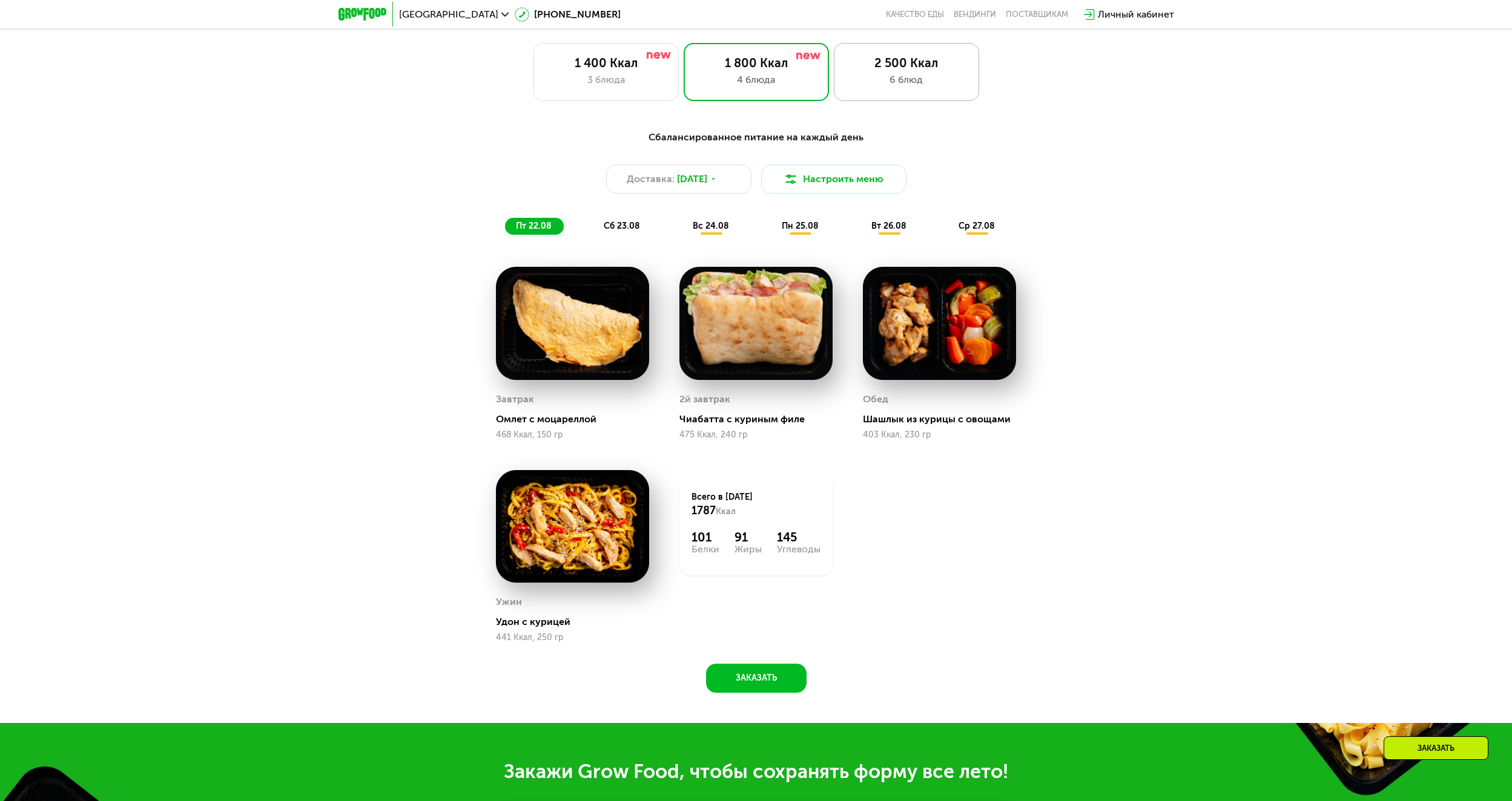
click at [923, 76] on div "2 500 Ккал 6 блюд" at bounding box center [907, 73] width 145 height 58
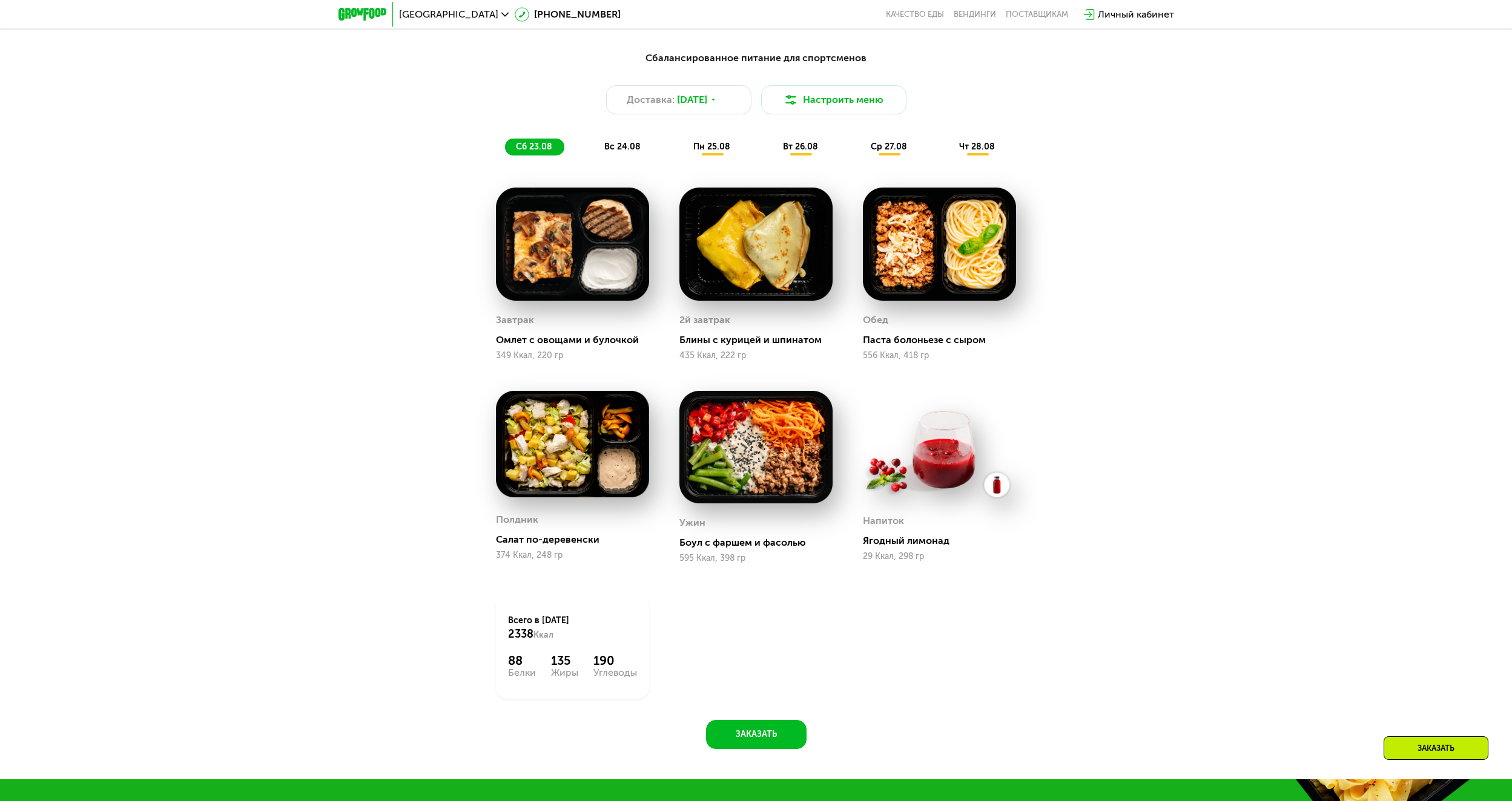
scroll to position [726, 0]
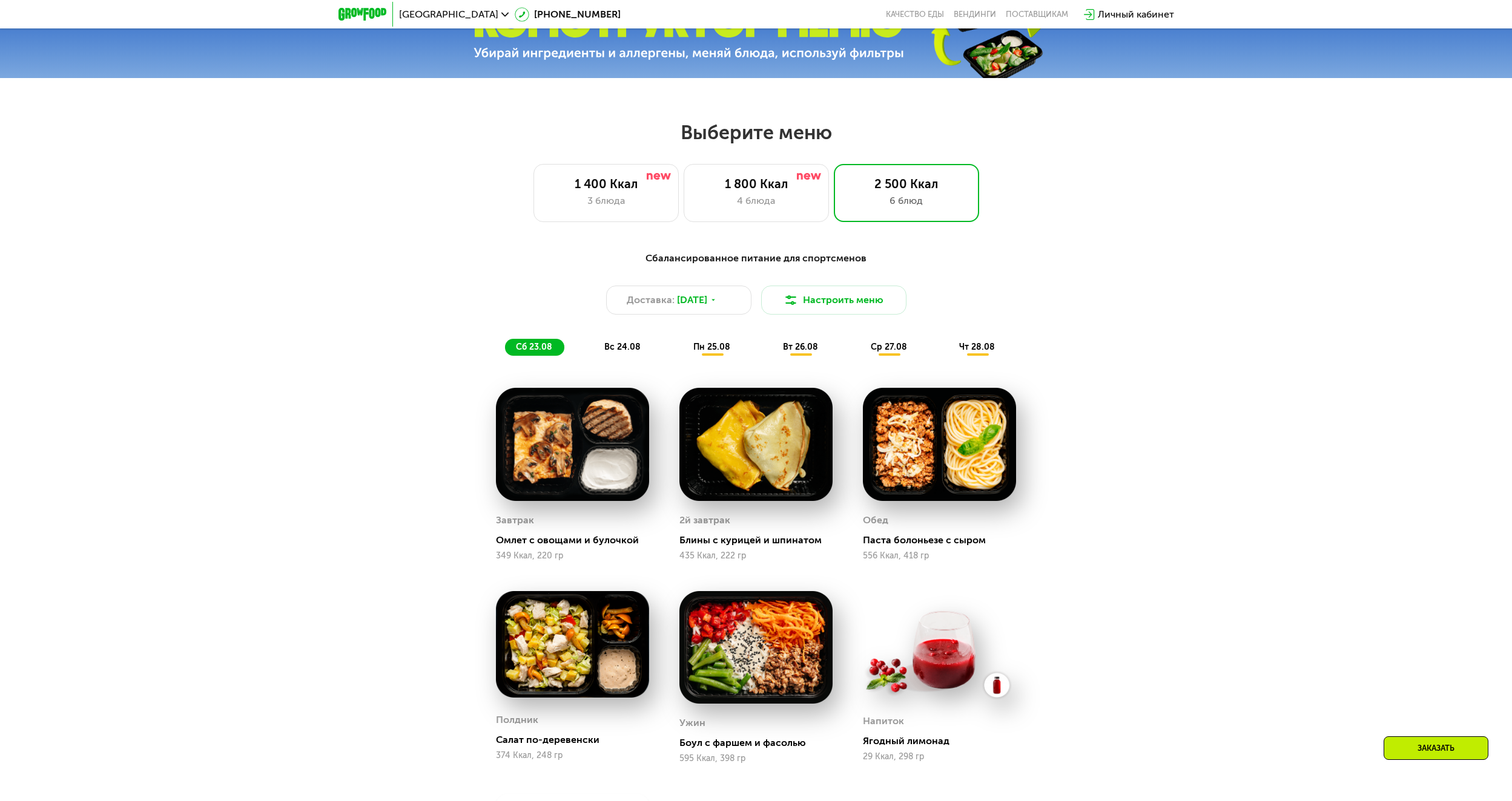
drag, startPoint x: 621, startPoint y: 353, endPoint x: 697, endPoint y: 355, distance: 76.0
click at [621, 353] on span "вс 24.08" at bounding box center [623, 347] width 37 height 10
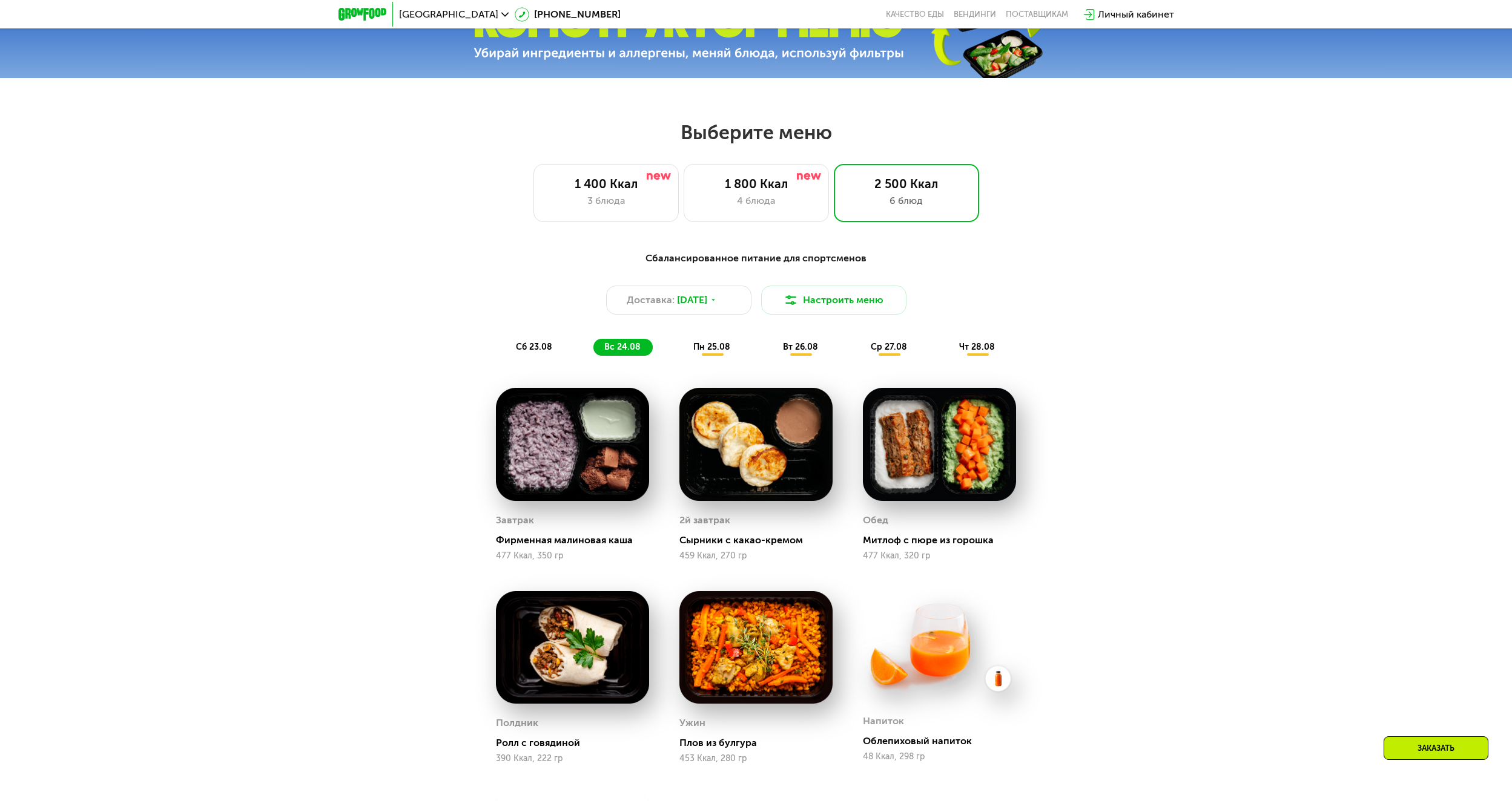
click at [714, 350] on span "пн 25.08" at bounding box center [711, 347] width 37 height 10
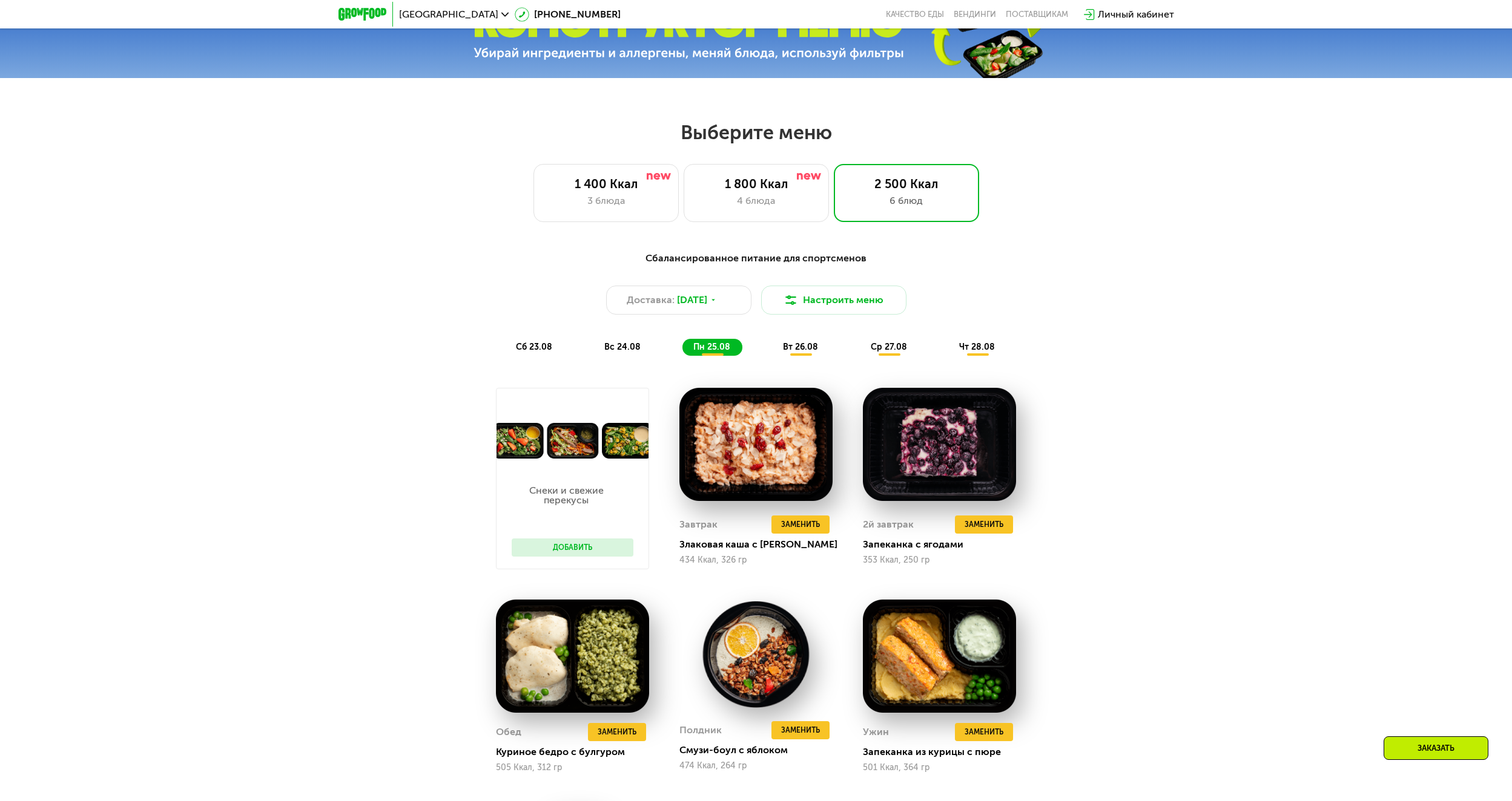
click at [812, 348] on span "вт 26.08" at bounding box center [801, 347] width 35 height 10
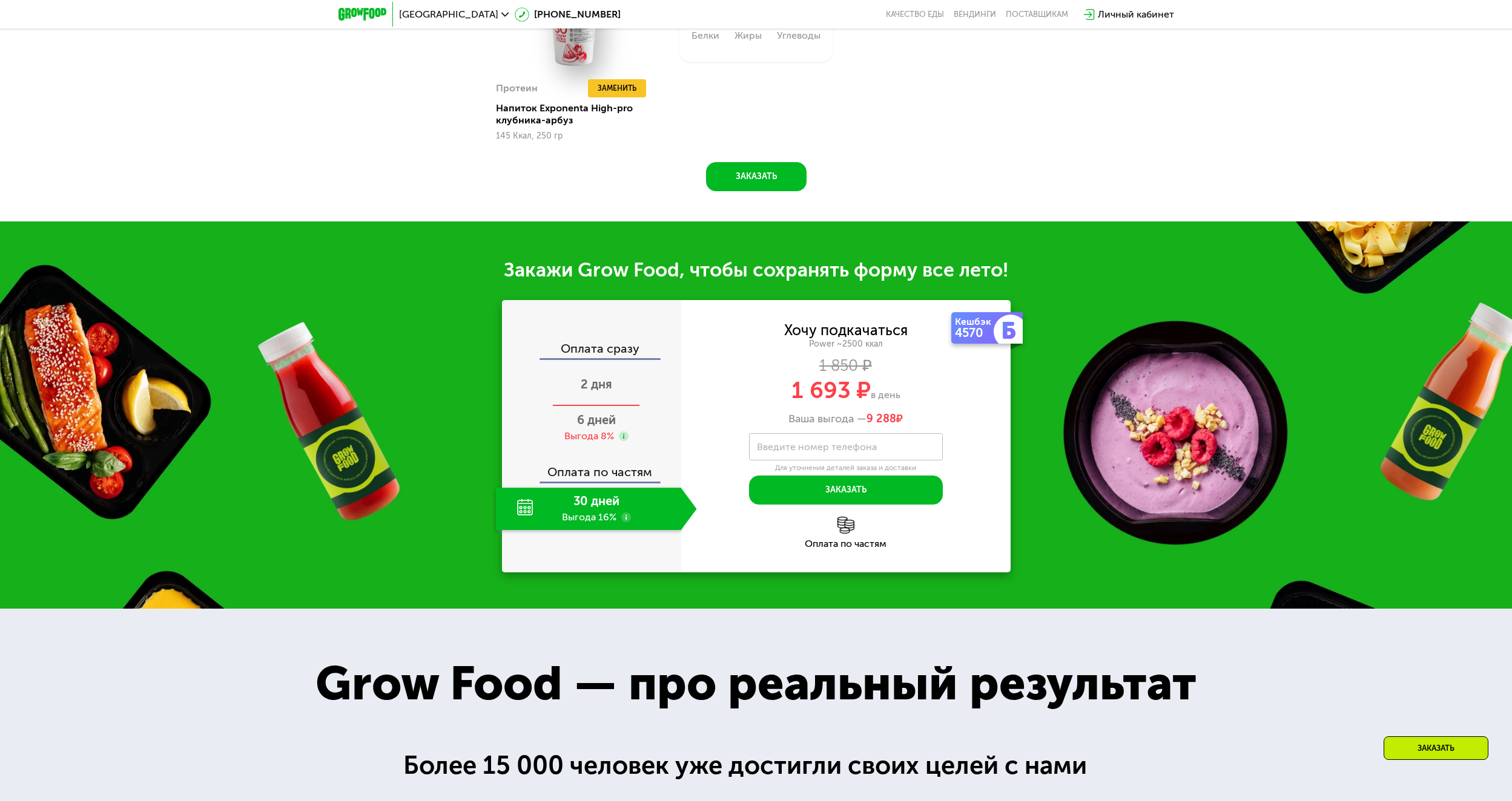
scroll to position [1574, 0]
click at [626, 520] on use at bounding box center [626, 517] width 10 height 10
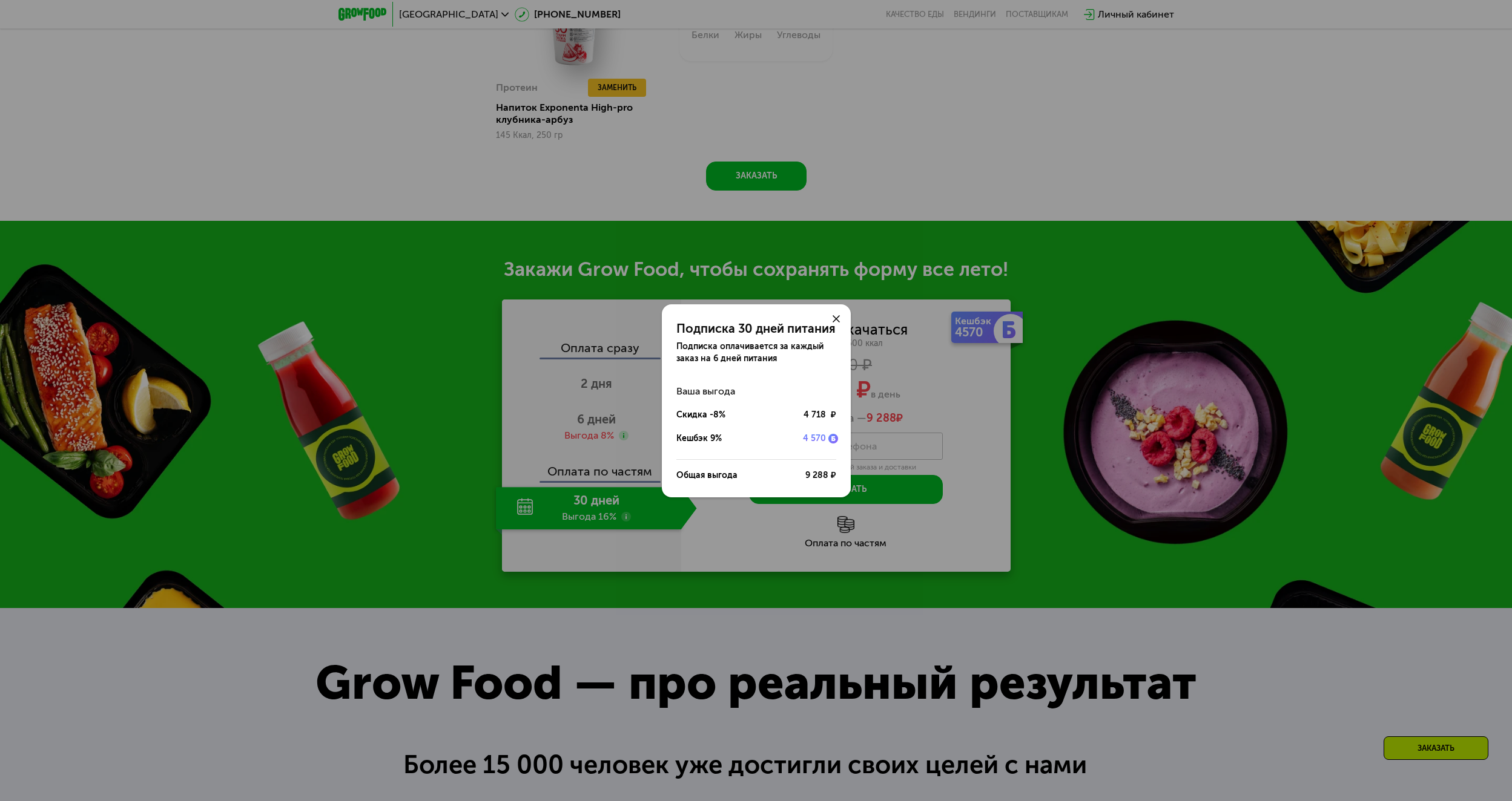
click at [937, 430] on div "Подписка 30 дней питания Подписка оплачивается за каждый заказ на 6 дней питани…" at bounding box center [756, 400] width 1512 height 801
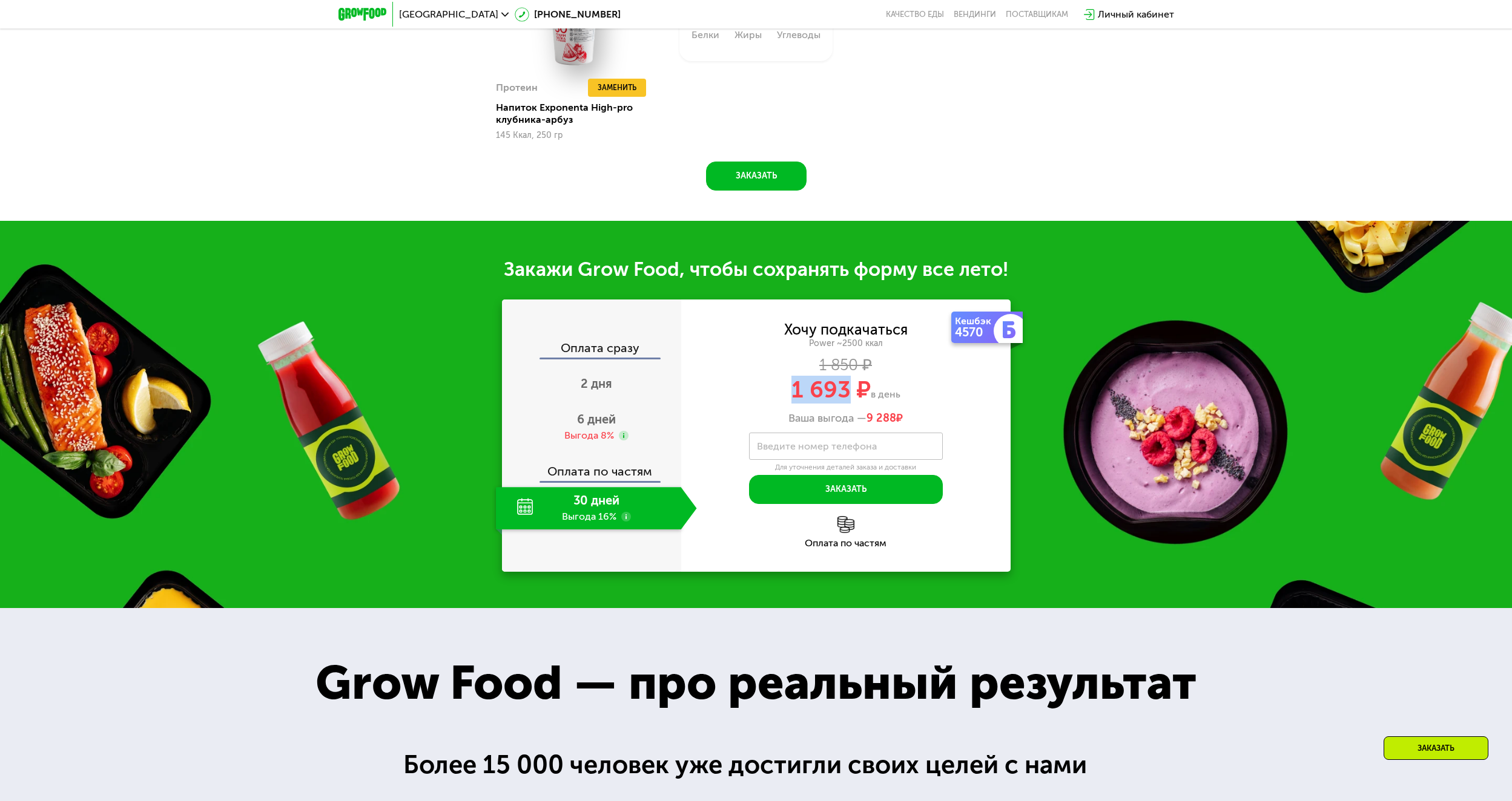
drag, startPoint x: 781, startPoint y: 393, endPoint x: 847, endPoint y: 397, distance: 66.1
click at [847, 397] on div "1 693 ₽ в день" at bounding box center [846, 390] width 329 height 23
copy span "1 693"
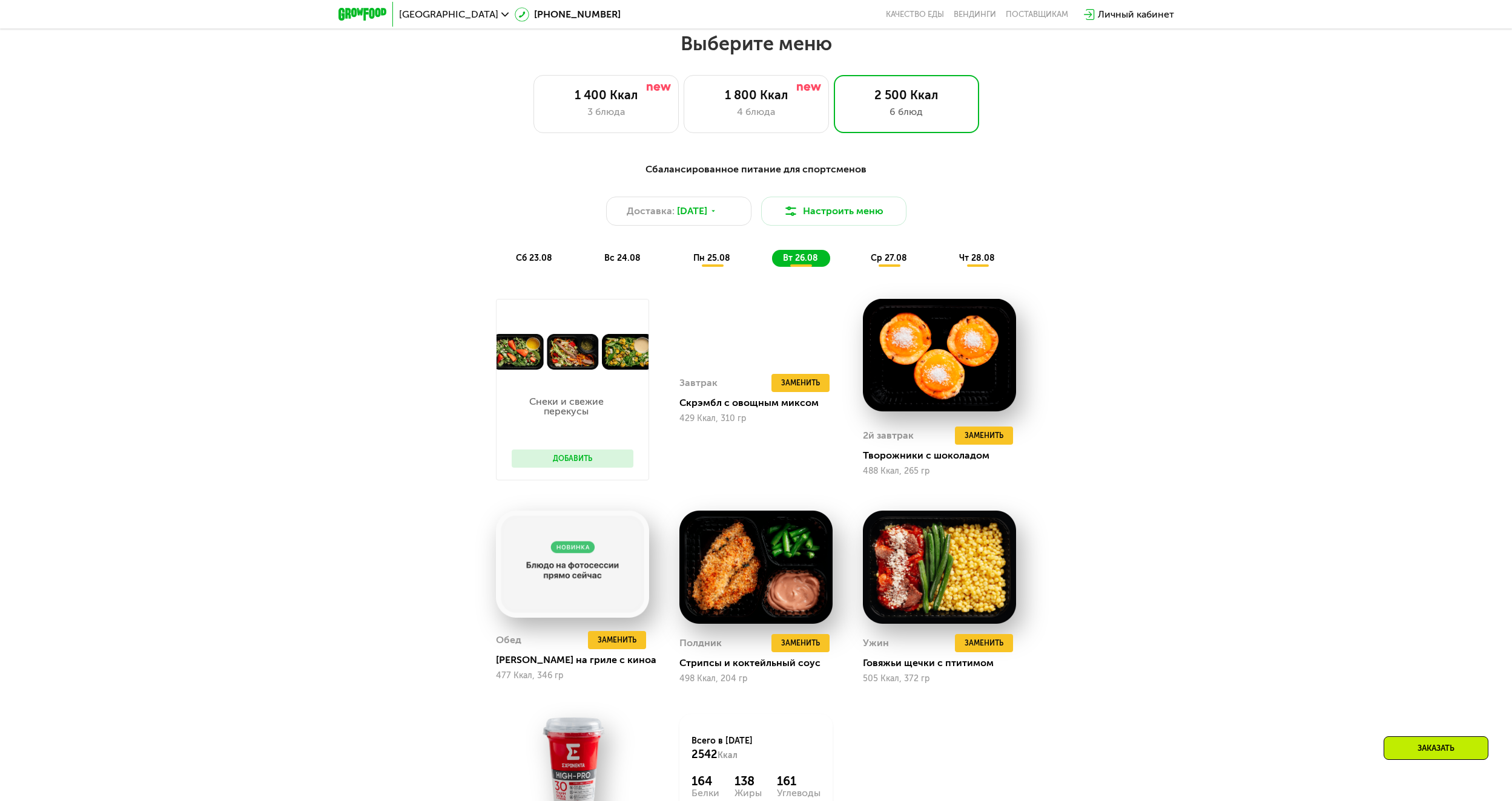
scroll to position [787, 0]
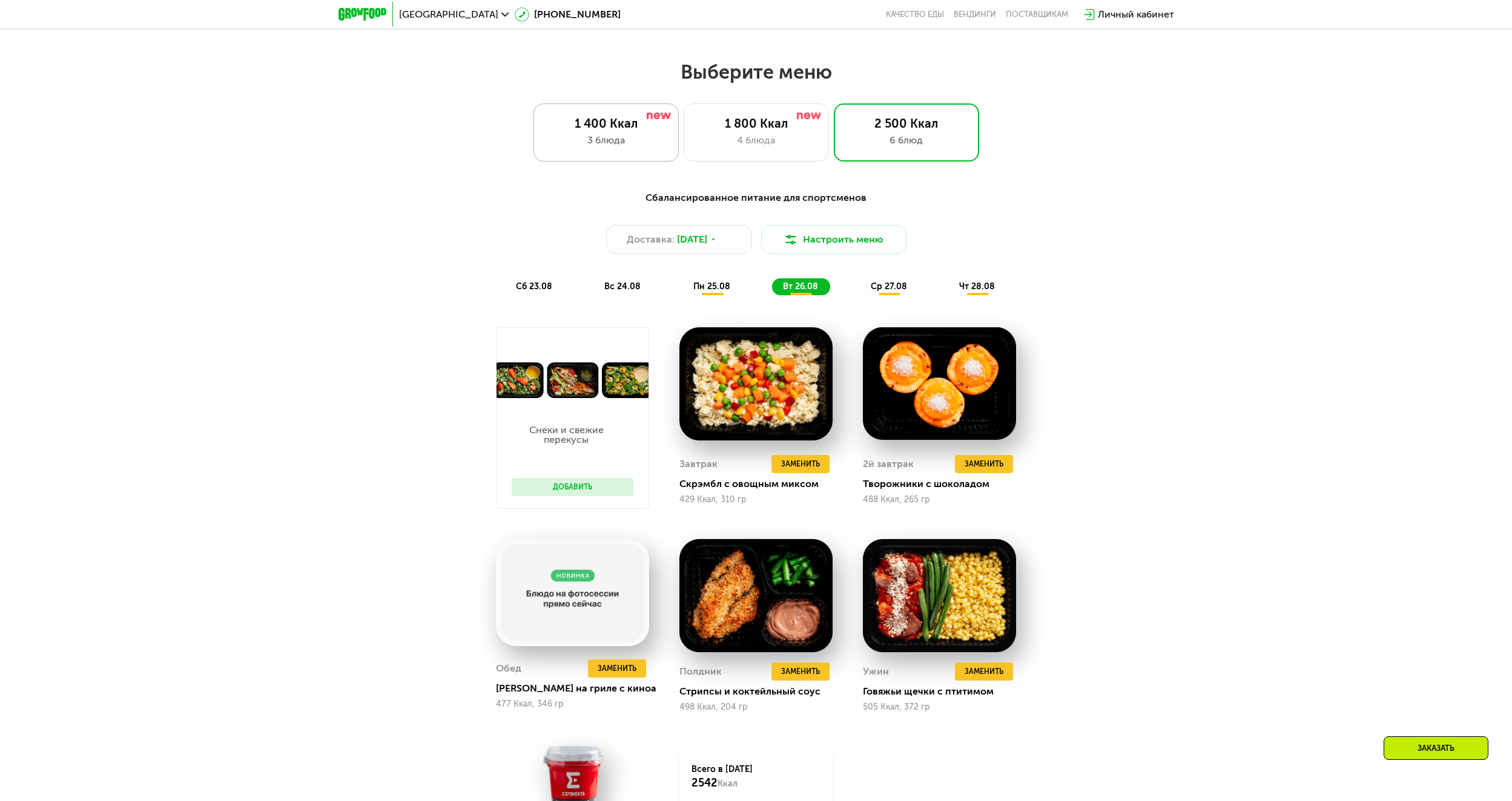
click at [611, 131] on div "1 400 Ккал" at bounding box center [606, 123] width 120 height 14
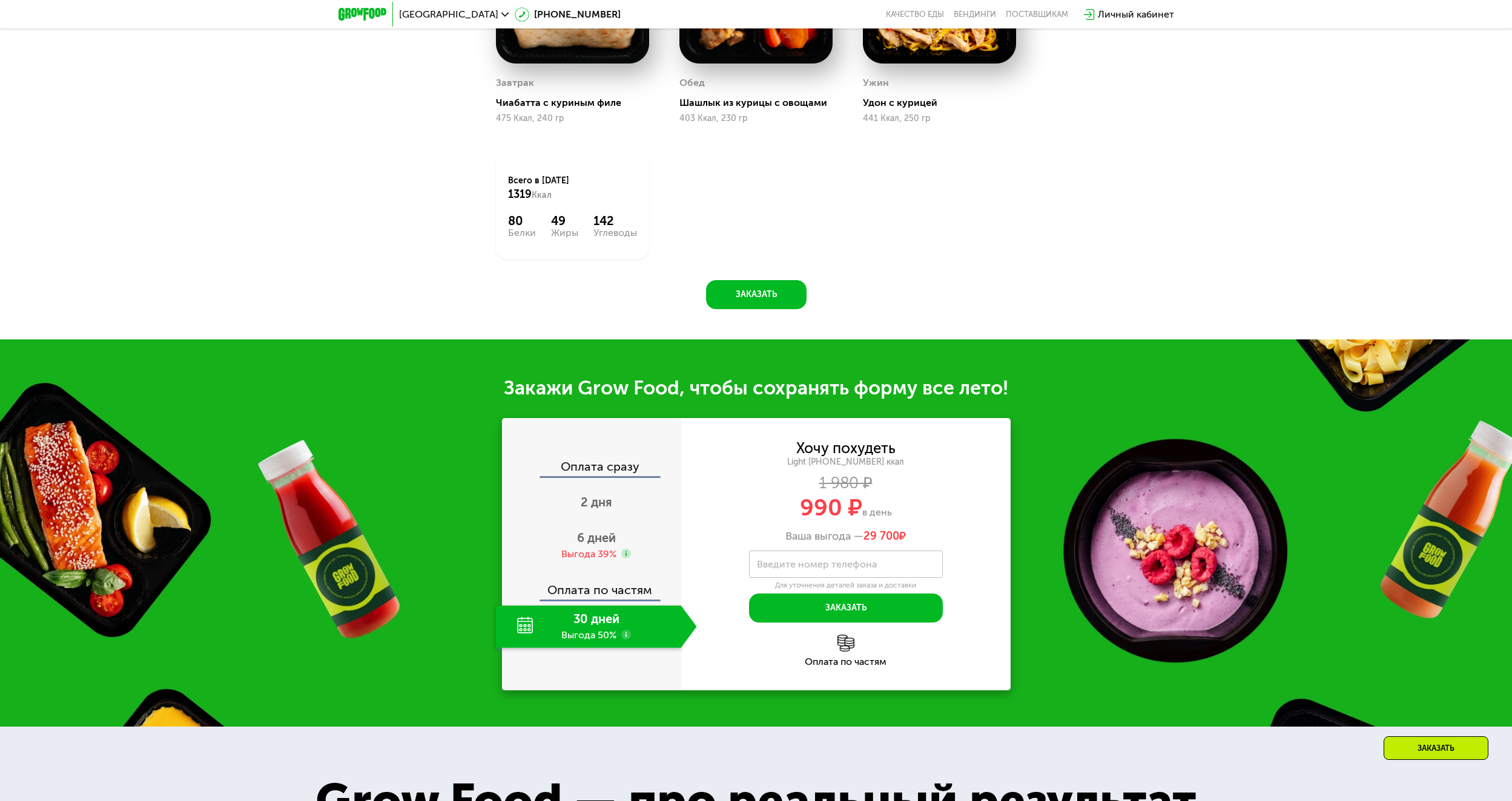
scroll to position [1210, 0]
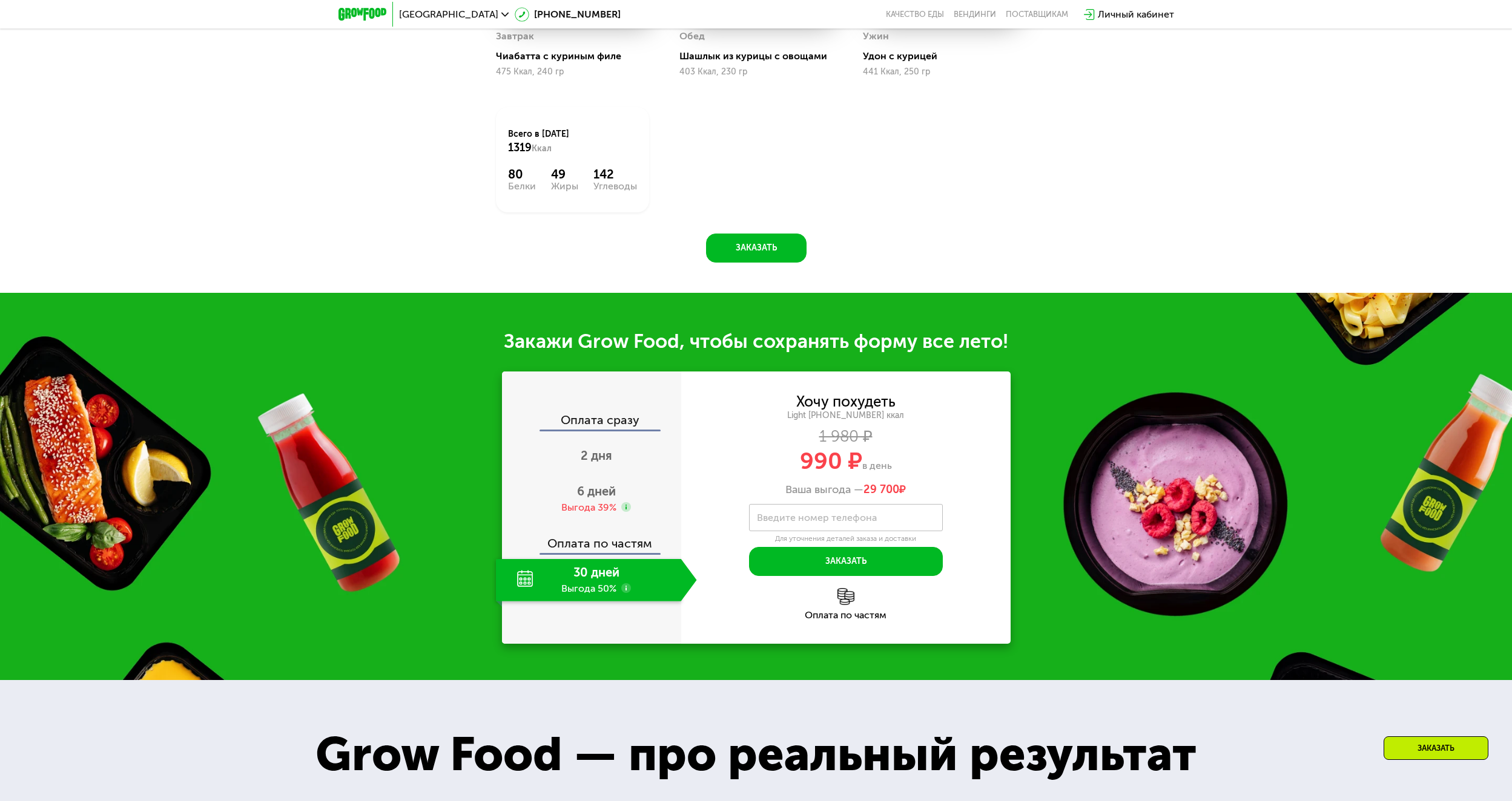
click at [811, 518] on label "Введите номер телефона" at bounding box center [817, 518] width 120 height 7
click at [811, 518] on input "Введите номер телефона" at bounding box center [846, 518] width 193 height 28
click at [646, 583] on div "30 дней Выгода 50%" at bounding box center [589, 580] width 185 height 43
click at [627, 592] on use at bounding box center [626, 588] width 10 height 10
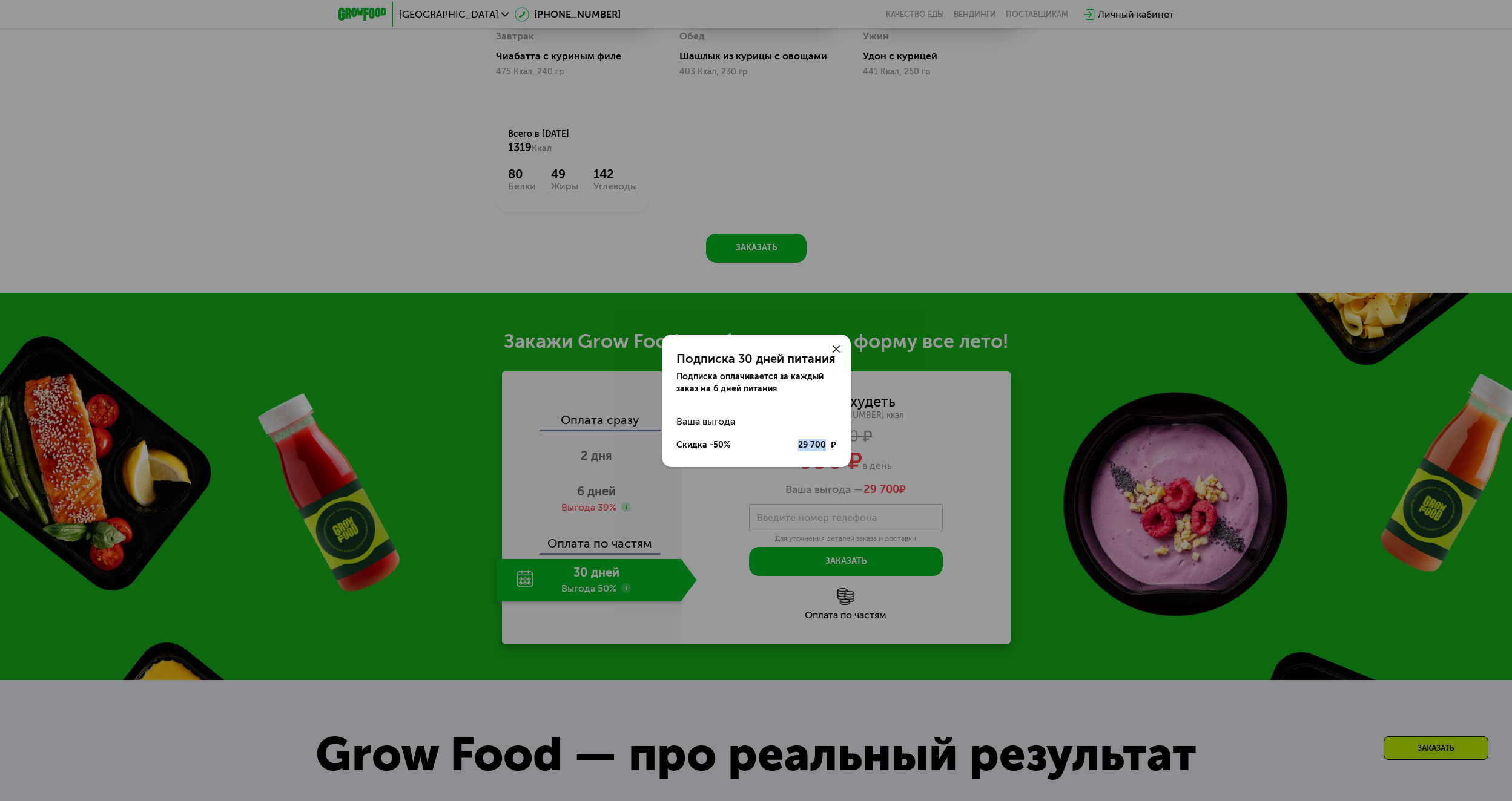
drag, startPoint x: 796, startPoint y: 447, endPoint x: 840, endPoint y: 448, distance: 44.0
click at [837, 448] on div "Ваша выгода Скидка -50% 29 700 ₽" at bounding box center [756, 433] width 189 height 48
click at [973, 472] on div "Подписка 30 дней питания Подписка оплачивается за каждый заказ на 6 дней питани…" at bounding box center [756, 400] width 1512 height 801
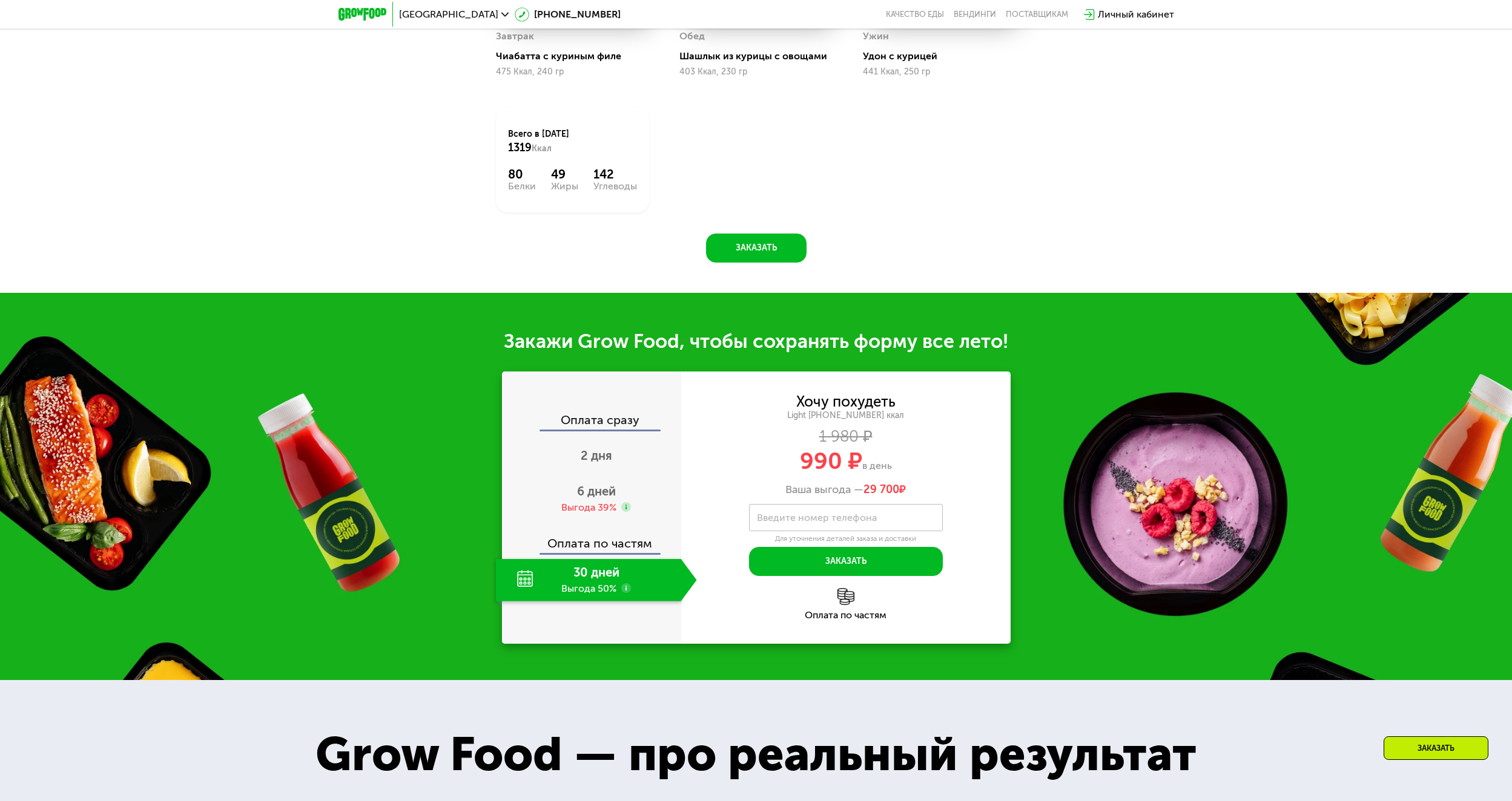
click at [945, 463] on div "990 ₽ в день" at bounding box center [846, 462] width 329 height 23
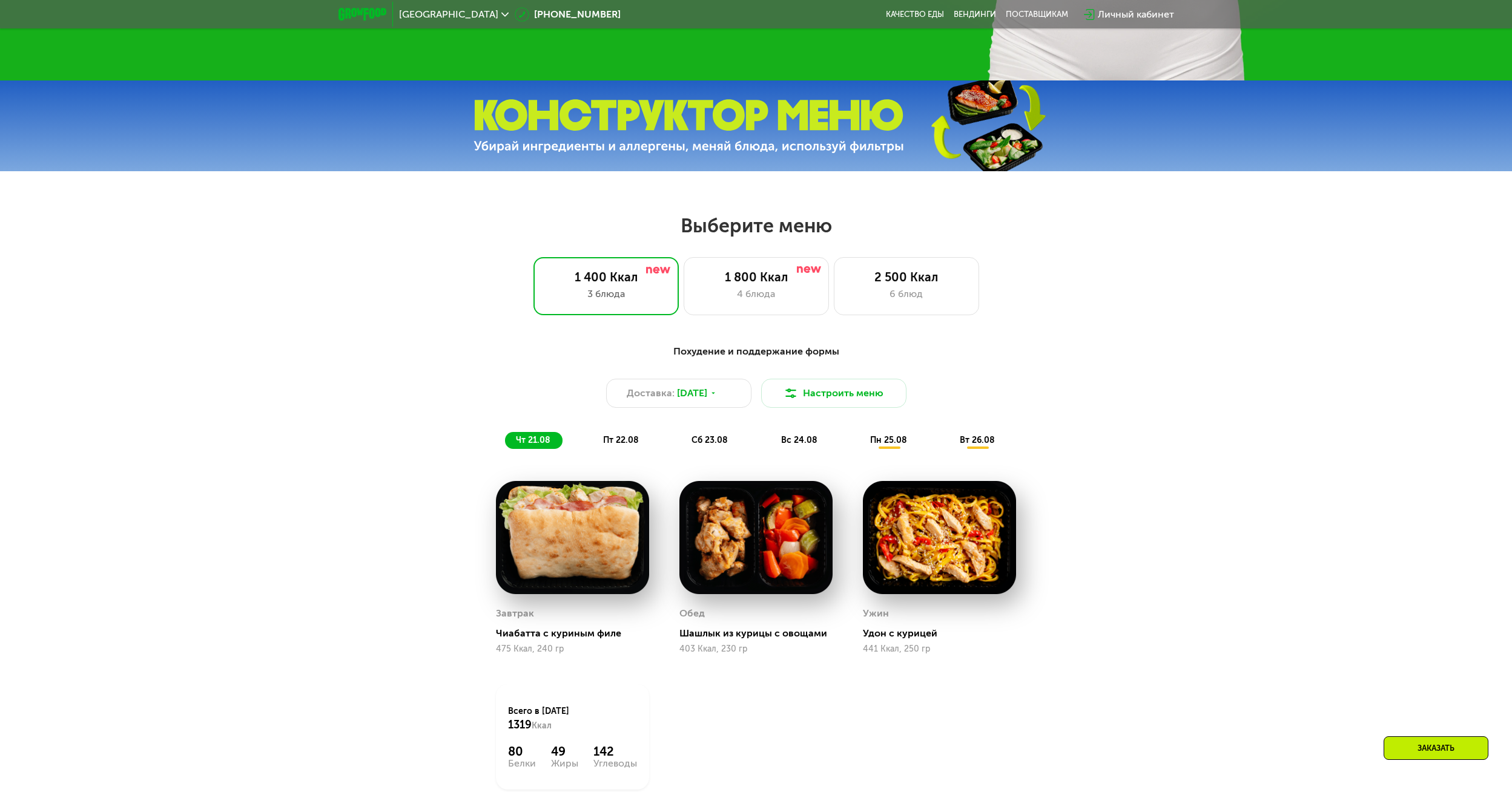
scroll to position [484, 0]
